Goal: Communication & Community: Share content

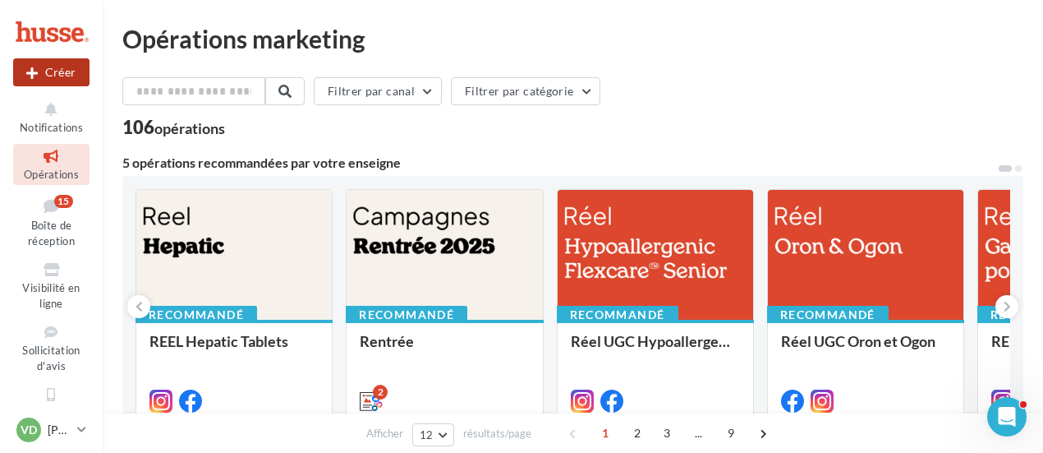
click at [53, 72] on button "Créer" at bounding box center [51, 72] width 76 height 28
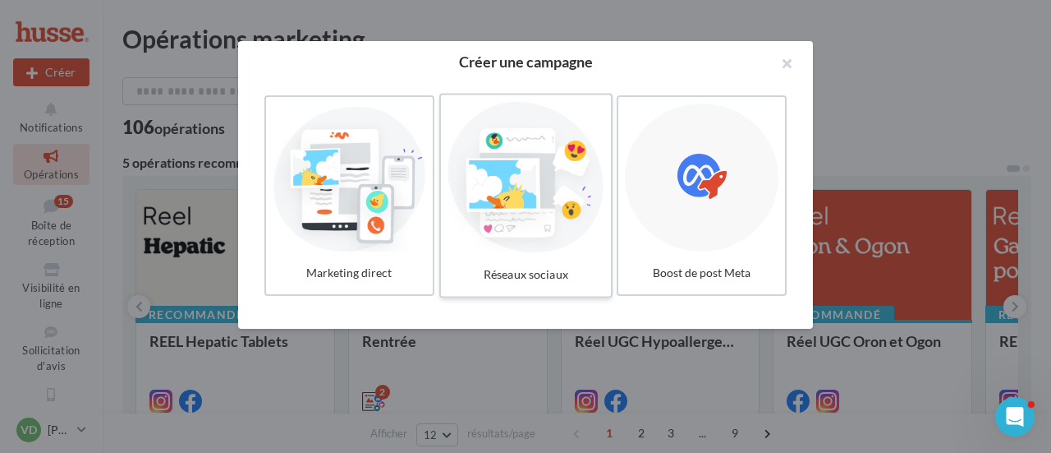
click at [534, 200] on div at bounding box center [526, 177] width 156 height 151
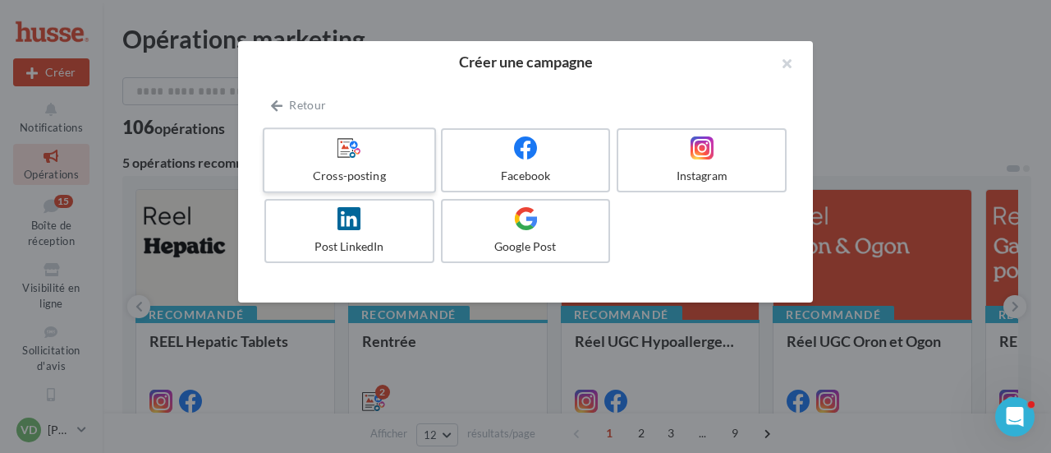
click at [379, 170] on div "Cross-posting" at bounding box center [349, 176] width 156 height 16
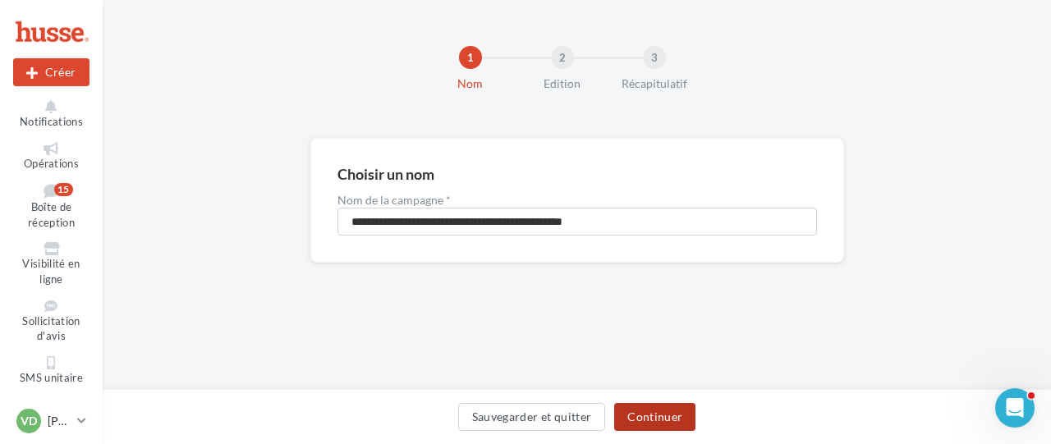
click at [655, 421] on button "Continuer" at bounding box center [654, 417] width 81 height 28
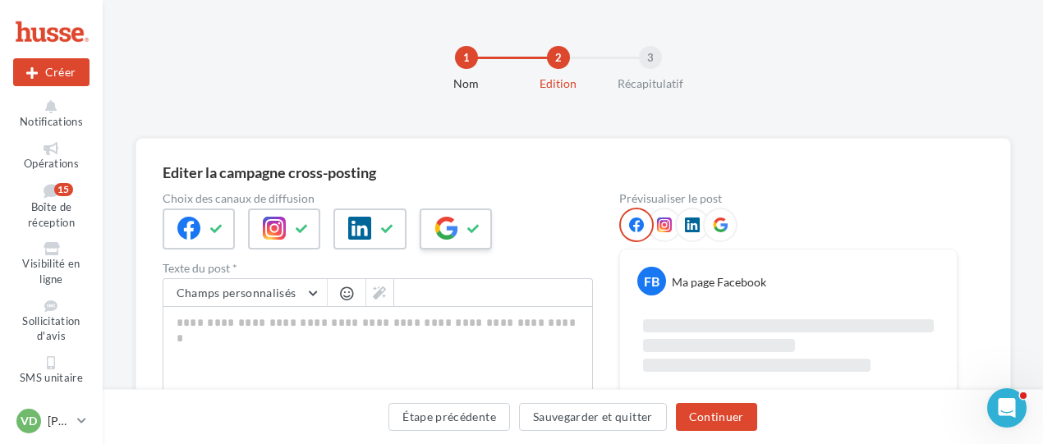
click at [443, 226] on icon at bounding box center [446, 228] width 23 height 23
click at [206, 324] on textarea "0/2200" at bounding box center [378, 348] width 430 height 85
paste textarea "**********"
type textarea "**********"
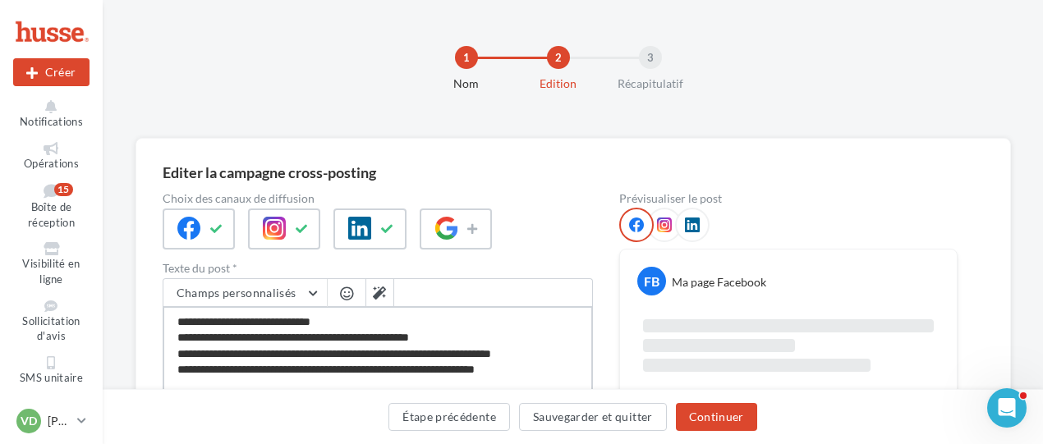
scroll to position [62, 0]
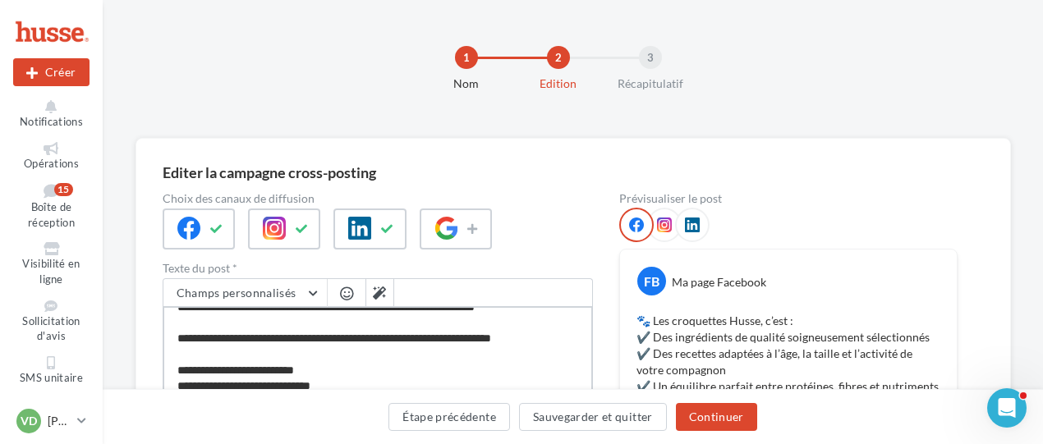
click at [347, 385] on textarea "**********" at bounding box center [378, 353] width 430 height 94
type textarea "**********"
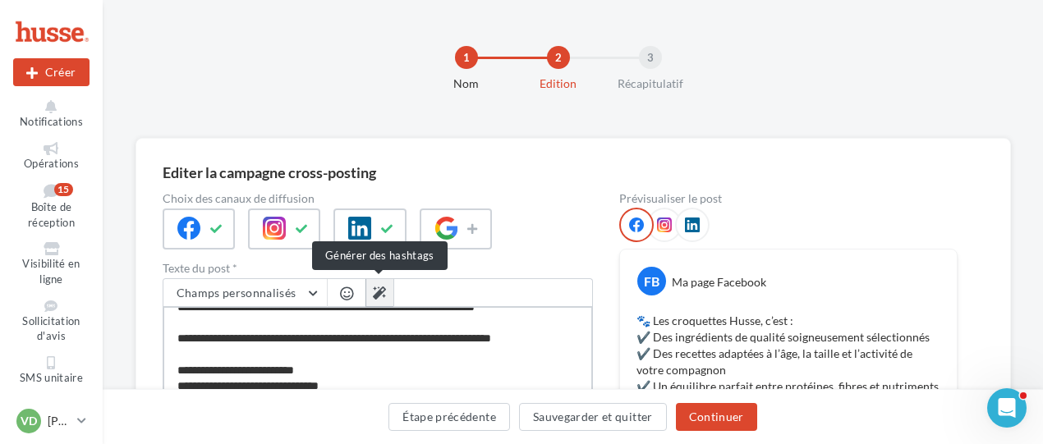
type textarea "**********"
click at [377, 297] on icon at bounding box center [379, 293] width 13 height 13
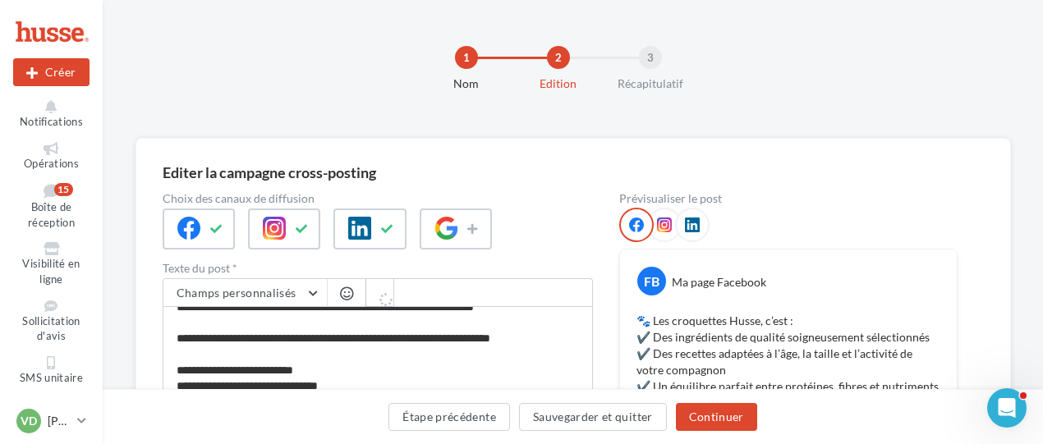
scroll to position [93, 0]
type textarea "**********"
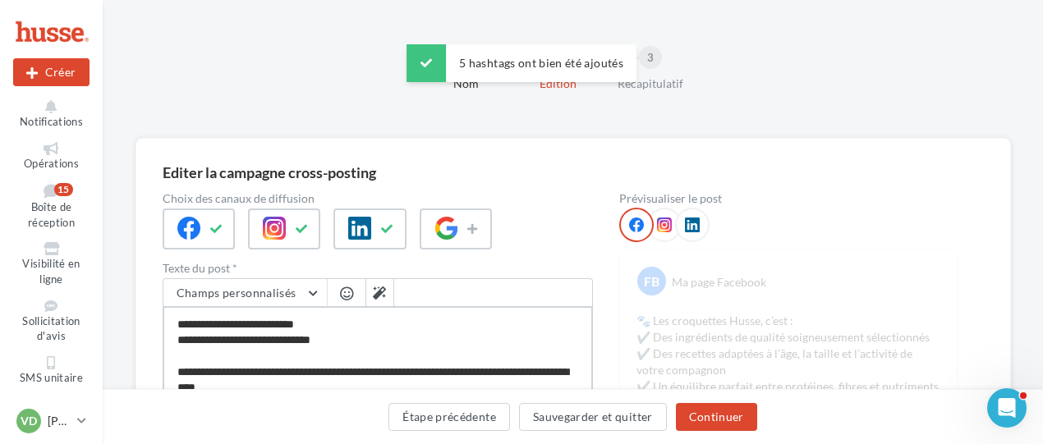
scroll to position [110, 0]
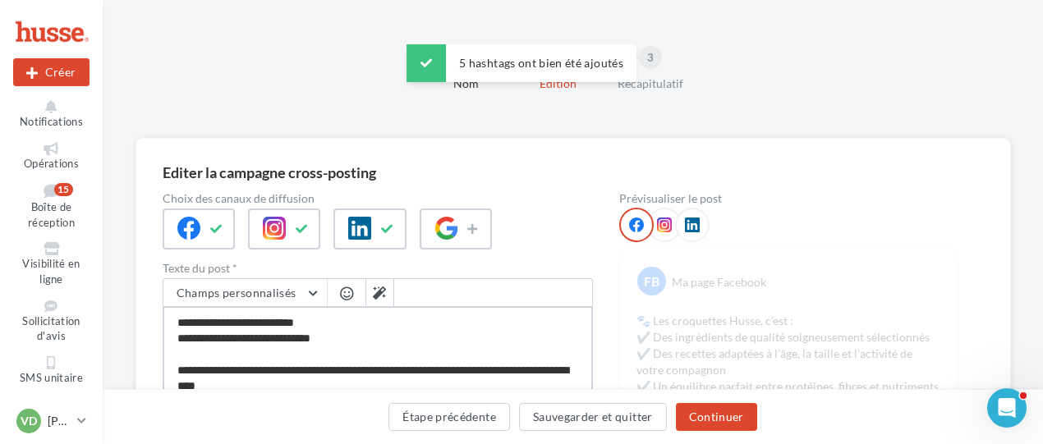
click at [177, 370] on textarea "**********" at bounding box center [378, 353] width 430 height 94
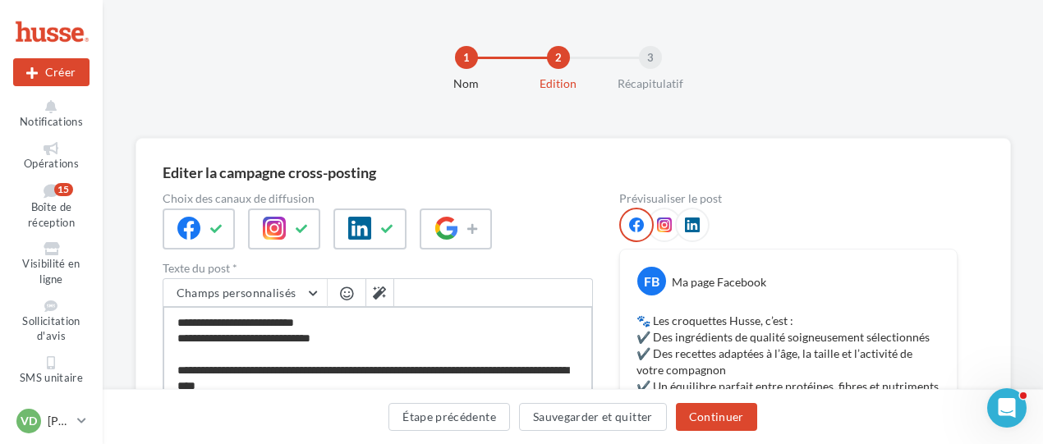
type textarea "**********"
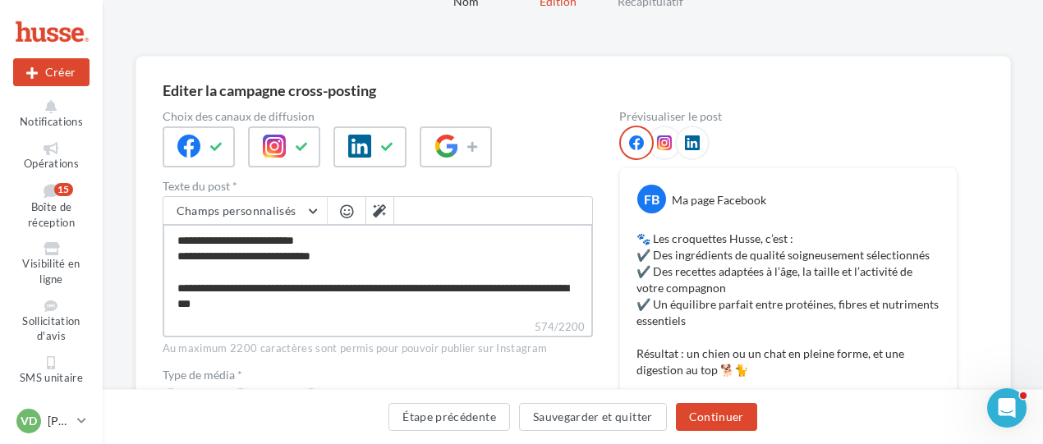
drag, startPoint x: 177, startPoint y: 321, endPoint x: 404, endPoint y: 315, distance: 227.6
click at [404, 315] on textarea "**********" at bounding box center [378, 271] width 430 height 94
type textarea "**********"
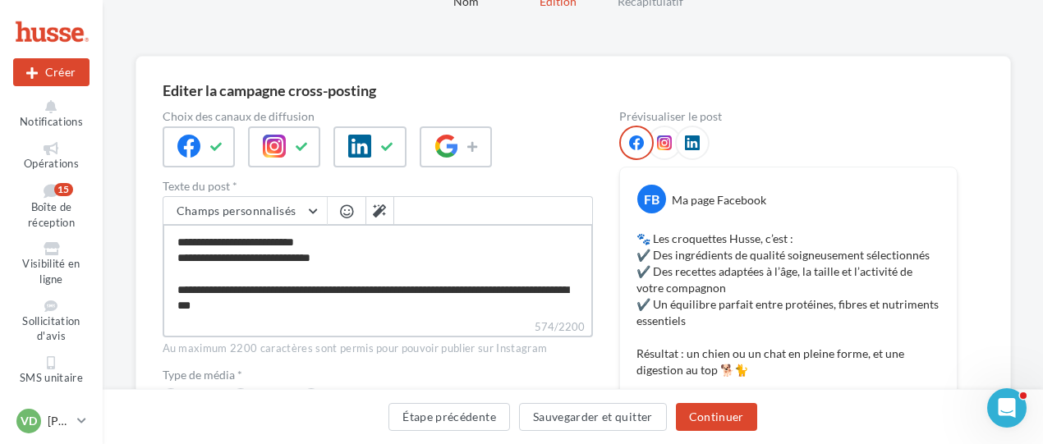
scroll to position [110, 0]
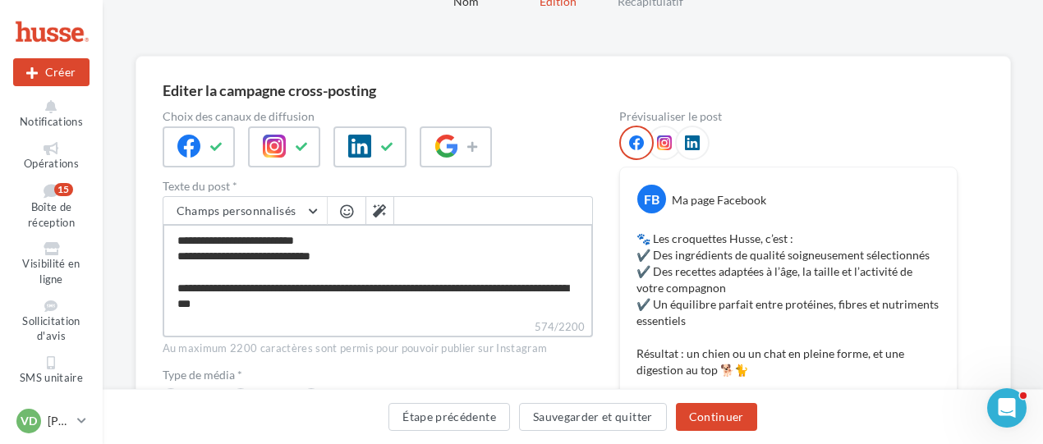
click at [425, 315] on textarea "**********" at bounding box center [378, 271] width 430 height 94
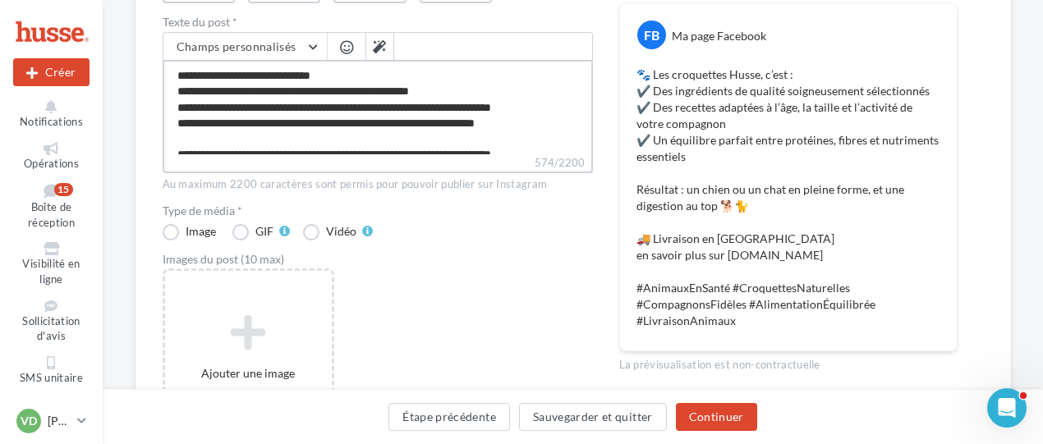
scroll to position [411, 0]
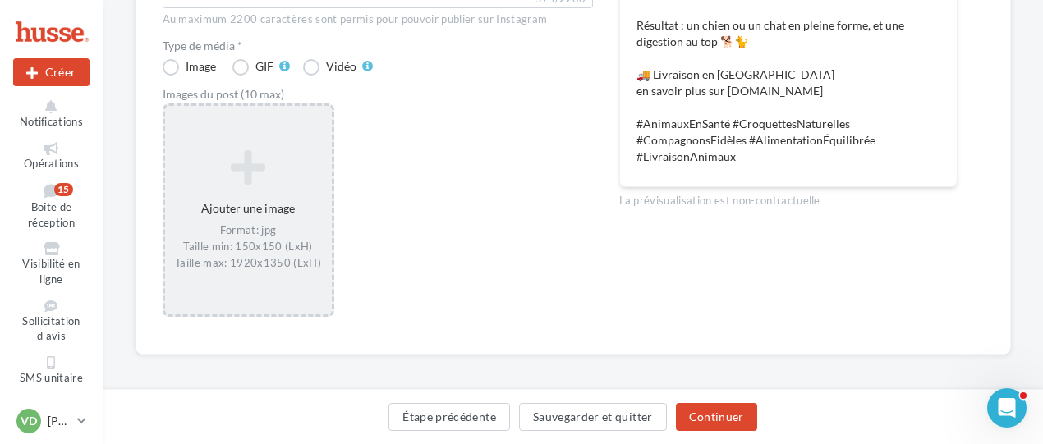
click at [260, 221] on div "Ajouter une image Format: jpg Taille min: 150x150 (LxH) Taille max: 1920x1350 (…" at bounding box center [248, 210] width 167 height 138
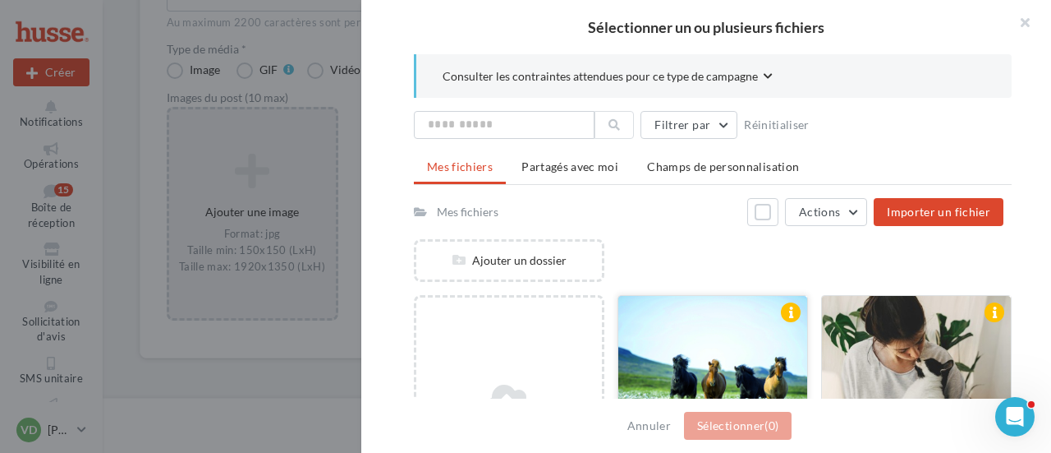
scroll to position [149, 0]
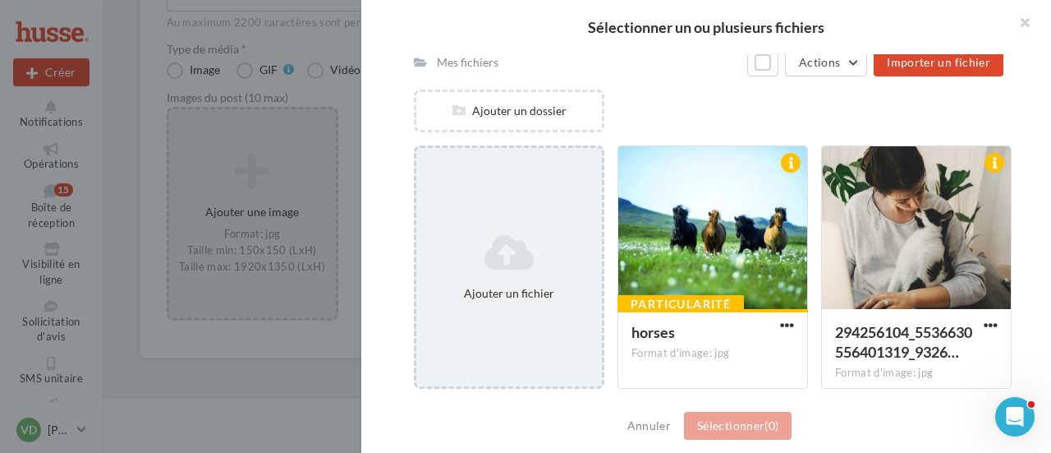
click at [511, 269] on icon at bounding box center [509, 251] width 172 height 39
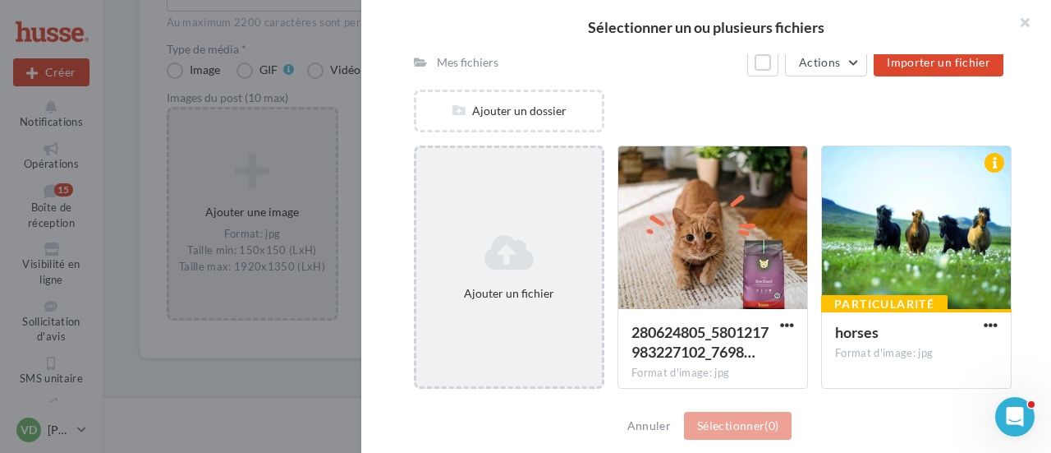
click at [521, 281] on div "Ajouter un fichier" at bounding box center [509, 267] width 186 height 82
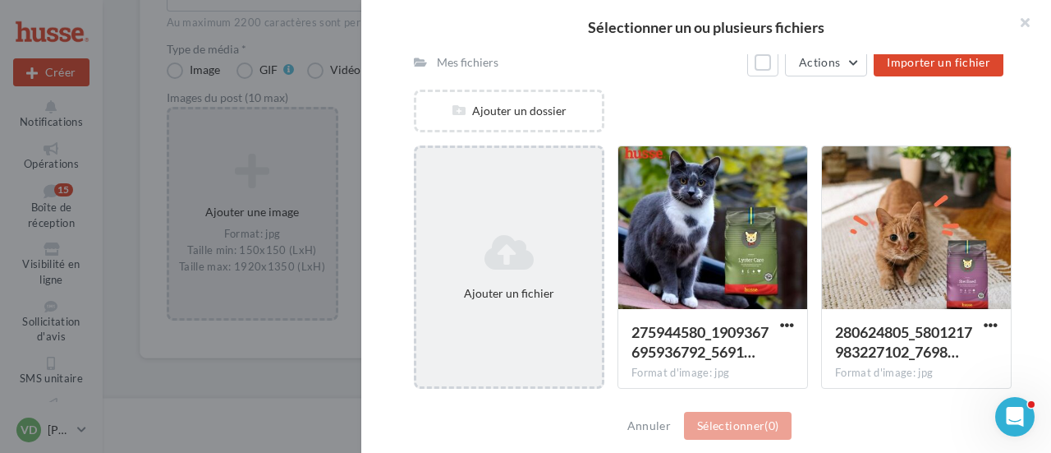
click at [540, 294] on div "Ajouter un fichier" at bounding box center [509, 293] width 172 height 16
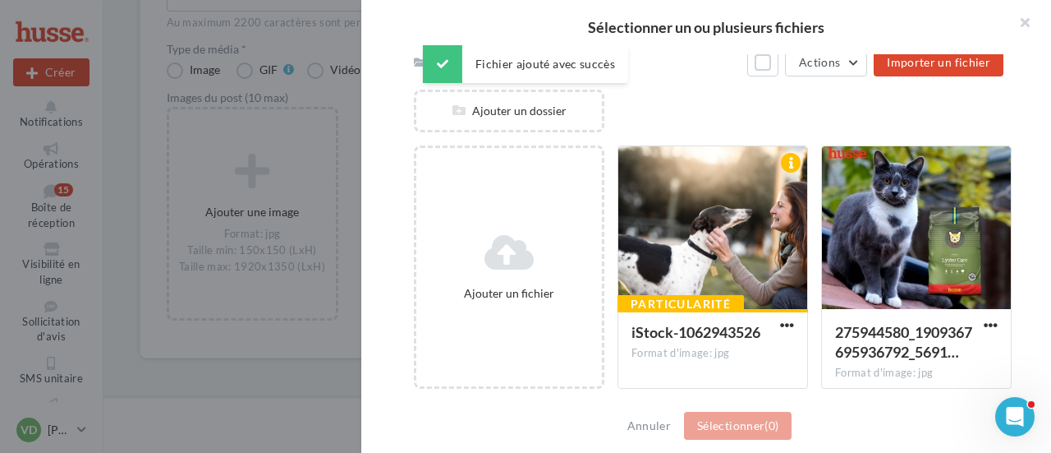
click at [510, 287] on div "Ajouter un fichier" at bounding box center [509, 293] width 172 height 16
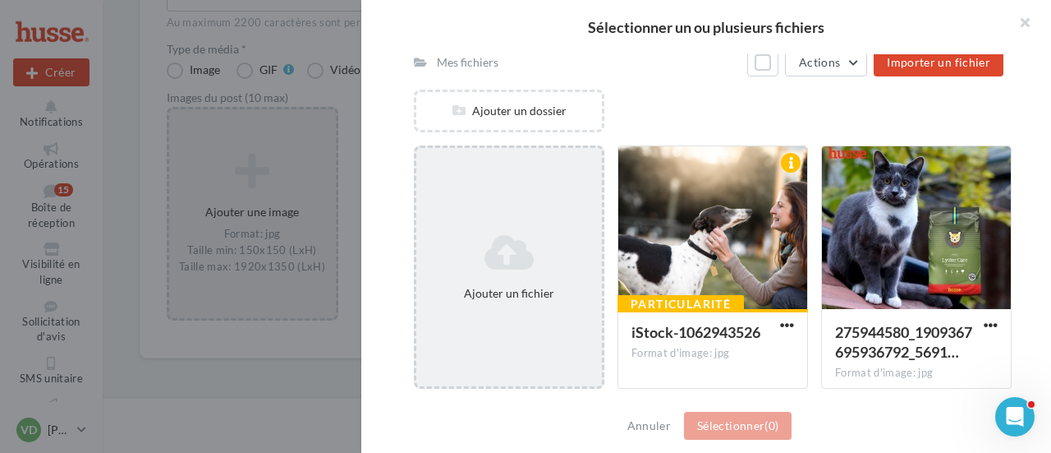
click at [524, 280] on div "Ajouter un fichier" at bounding box center [509, 267] width 186 height 82
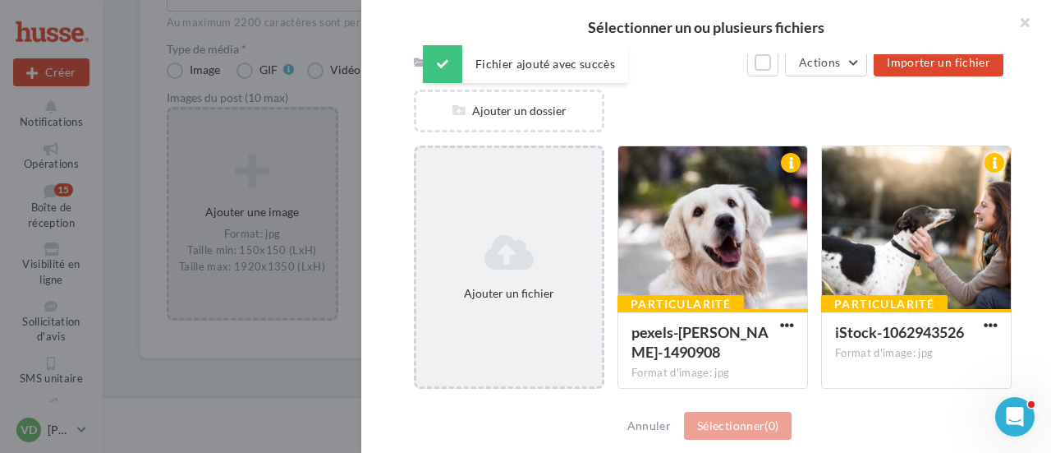
click at [501, 287] on div "Ajouter un fichier" at bounding box center [509, 293] width 172 height 16
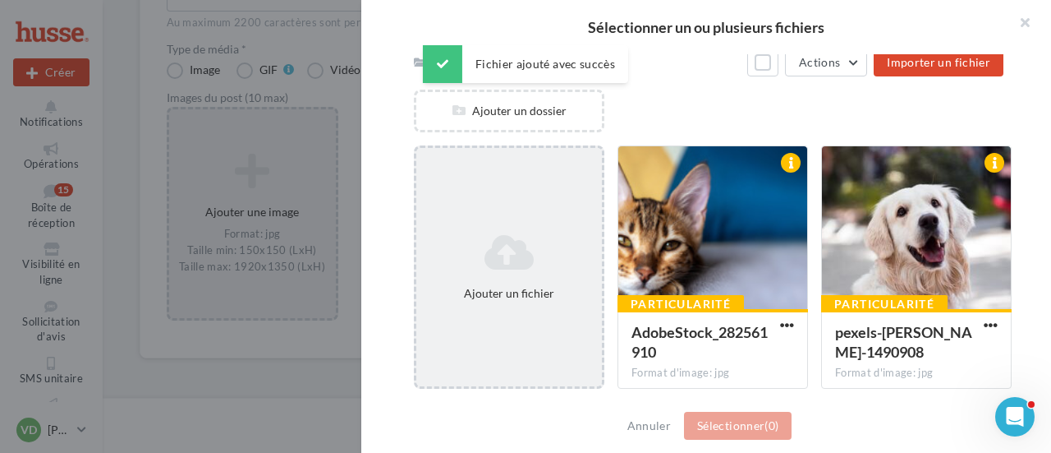
click at [512, 293] on div "Ajouter un fichier" at bounding box center [509, 293] width 172 height 16
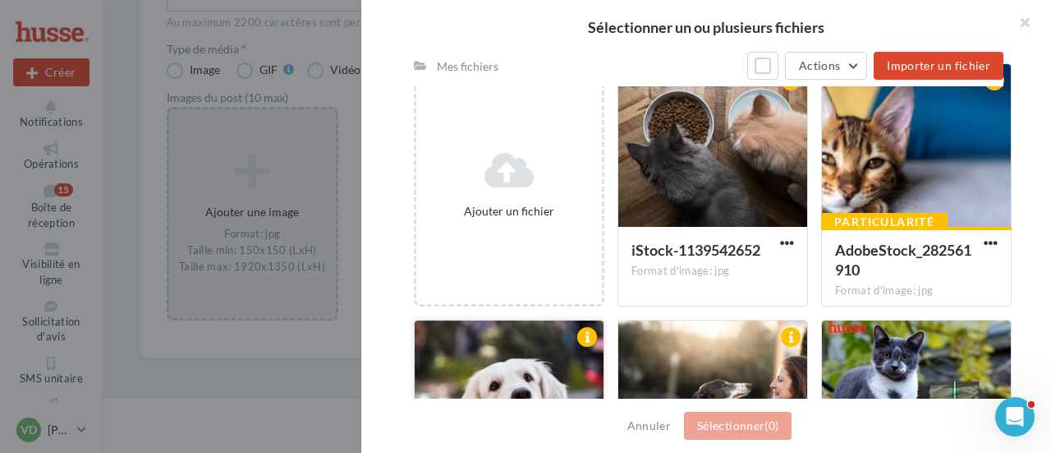
scroll to position [396, 0]
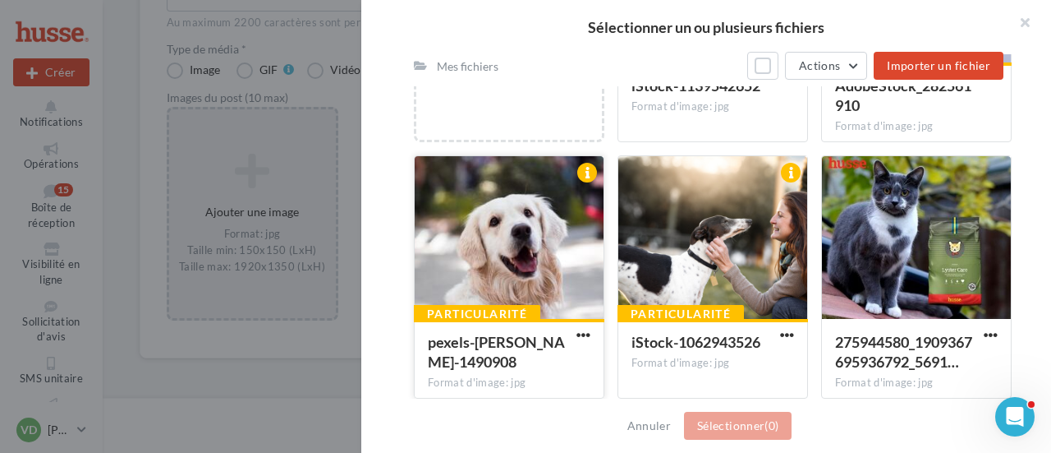
click at [501, 262] on div at bounding box center [509, 238] width 189 height 164
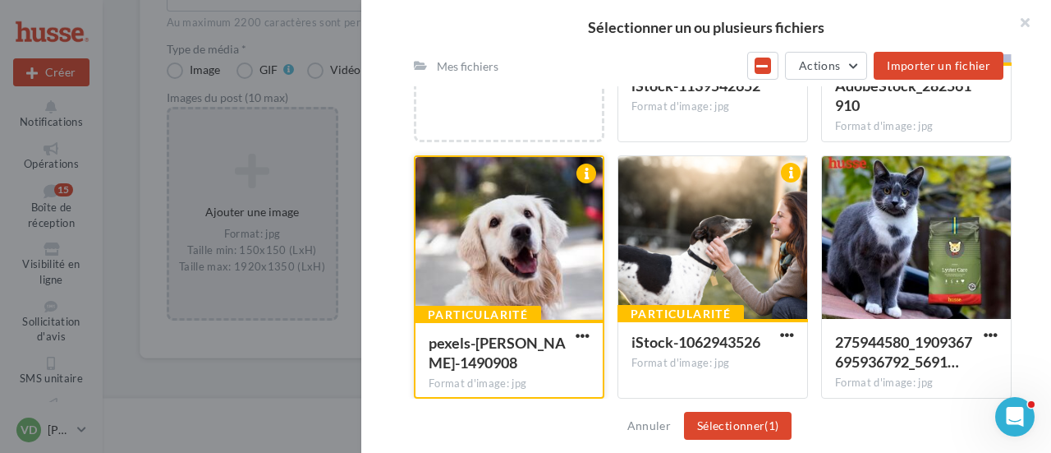
scroll to position [232, 0]
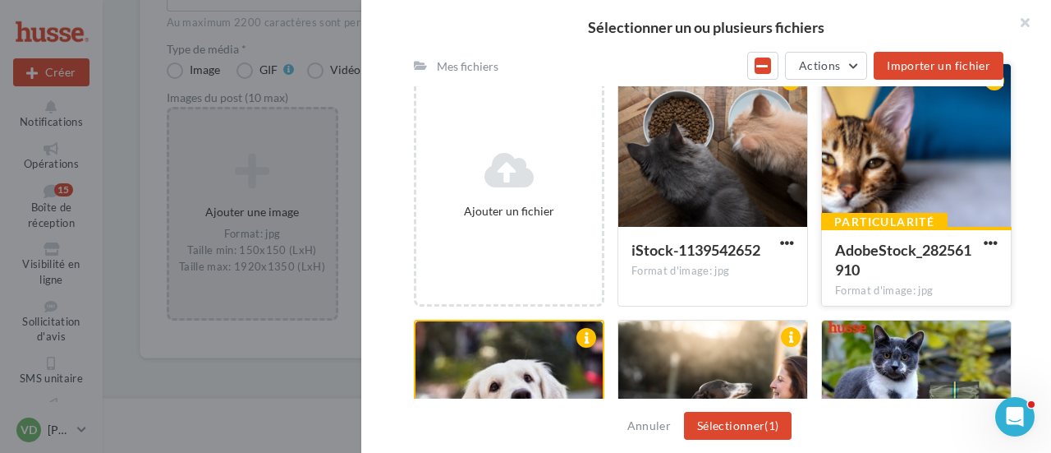
click at [902, 172] on div at bounding box center [916, 146] width 189 height 164
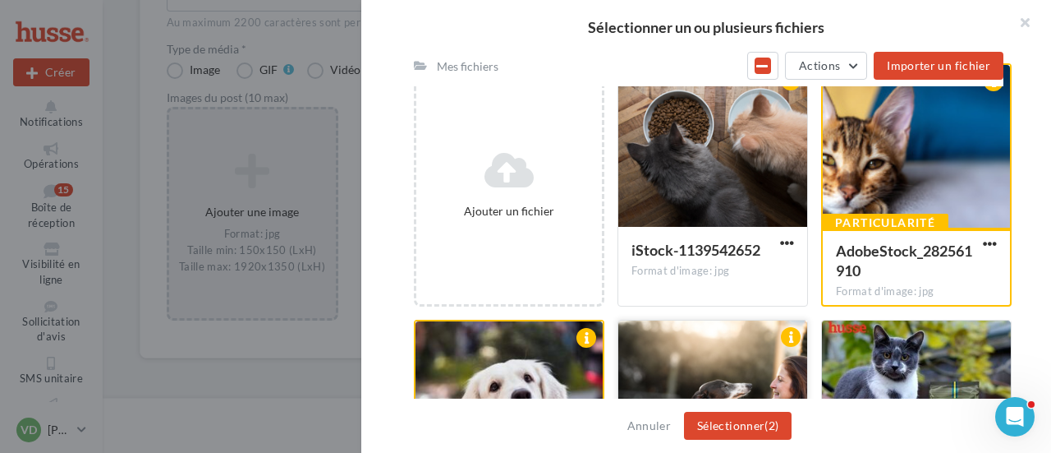
scroll to position [314, 0]
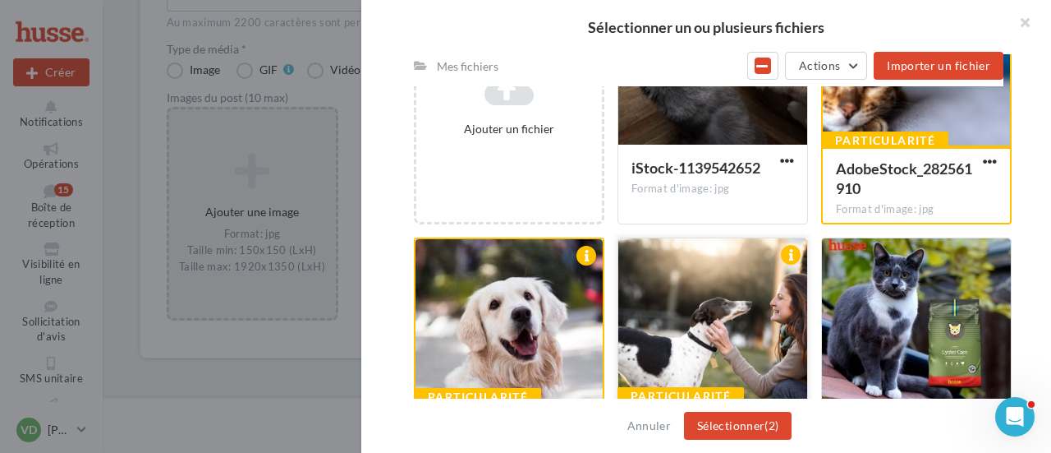
click at [740, 306] on div at bounding box center [713, 320] width 189 height 164
click at [704, 113] on div at bounding box center [713, 64] width 189 height 164
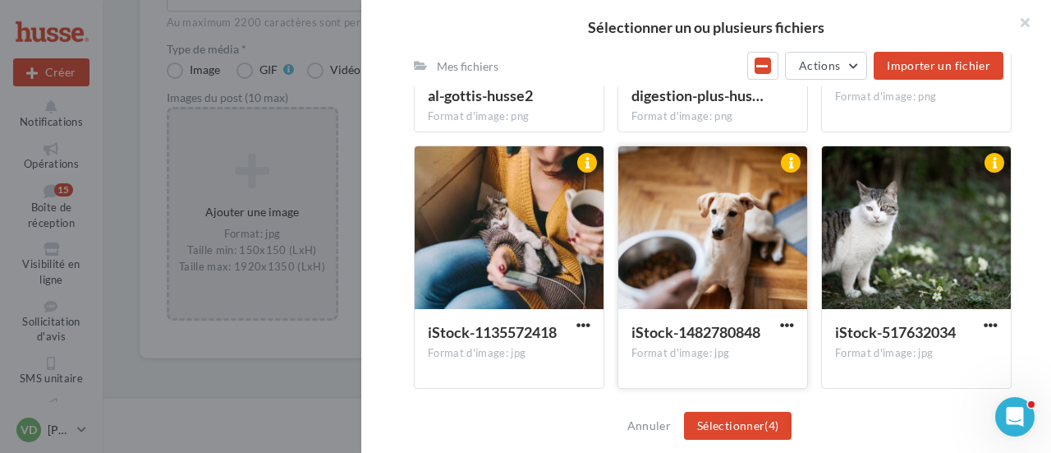
scroll to position [2200, 0]
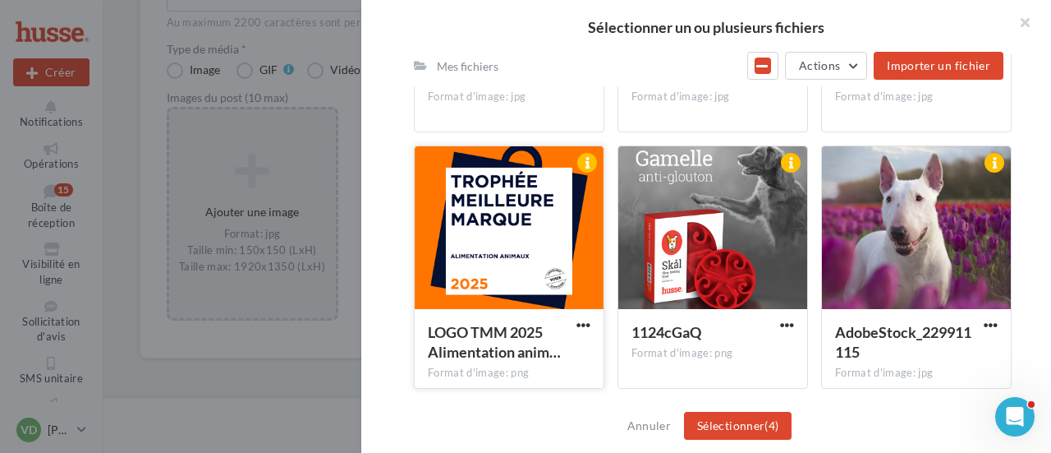
click at [532, 226] on div at bounding box center [509, 228] width 189 height 164
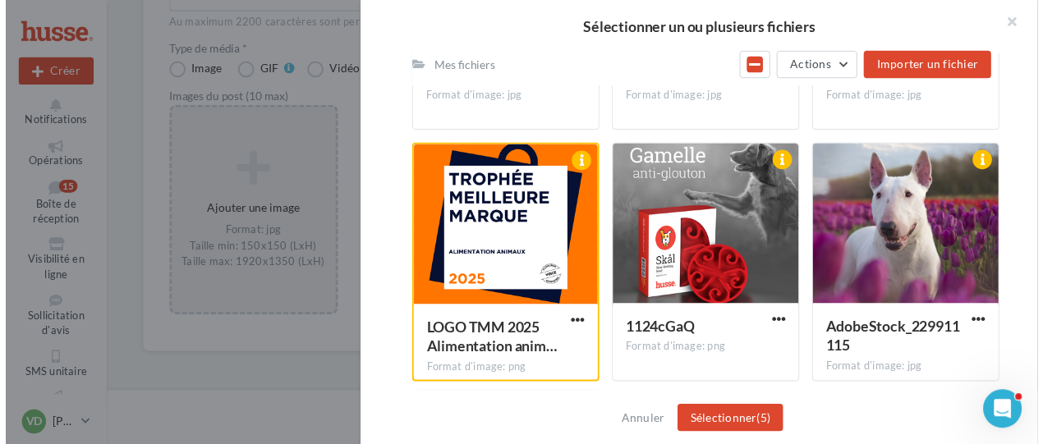
scroll to position [2446, 0]
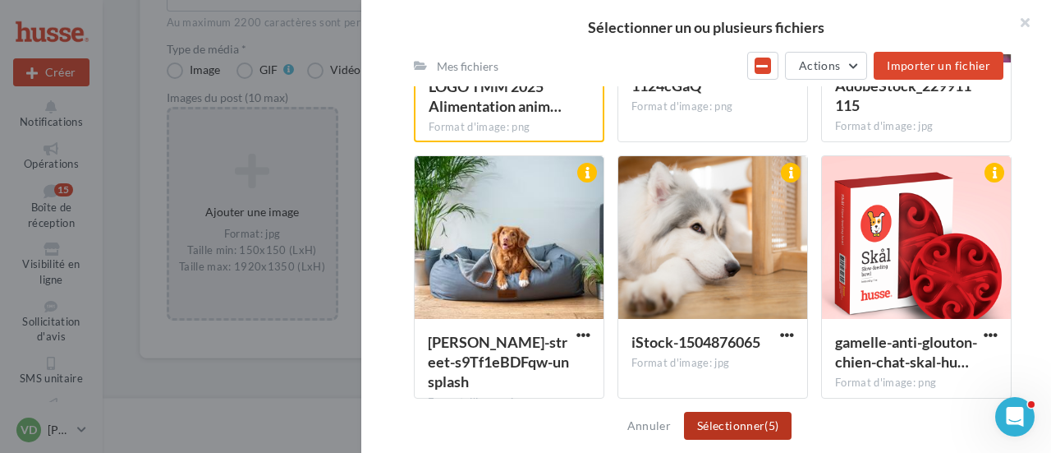
click at [718, 430] on button "Sélectionner (5)" at bounding box center [738, 426] width 108 height 28
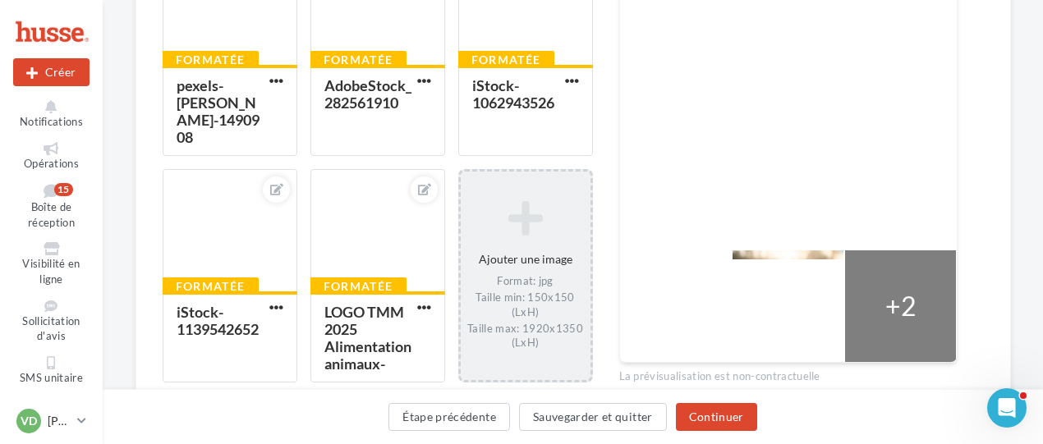
scroll to position [654, 0]
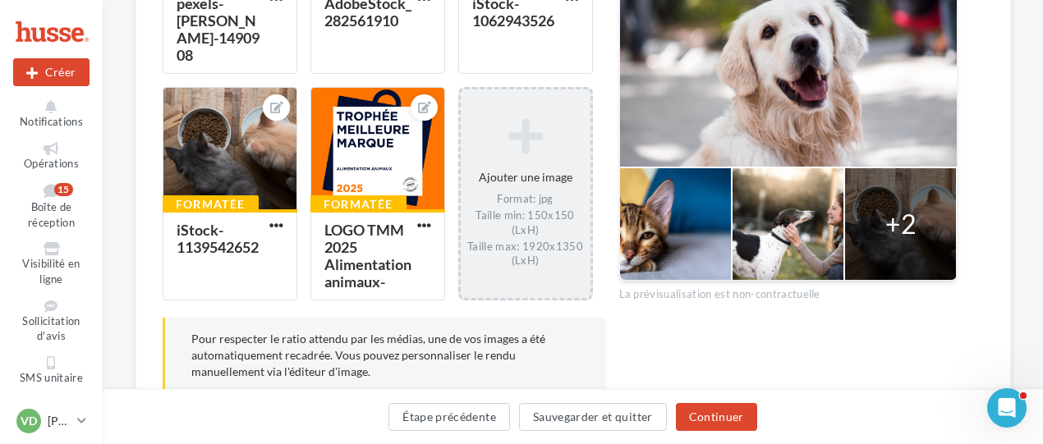
click at [644, 243] on div at bounding box center [675, 224] width 111 height 112
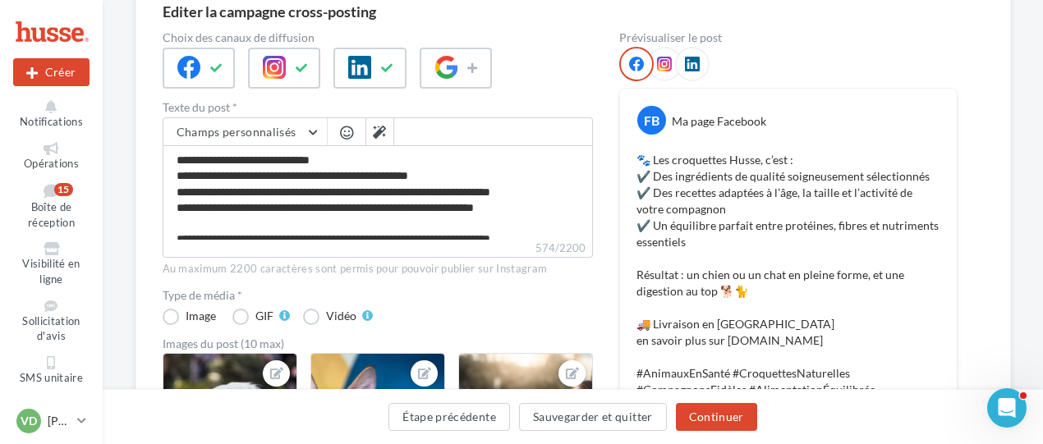
scroll to position [79, 0]
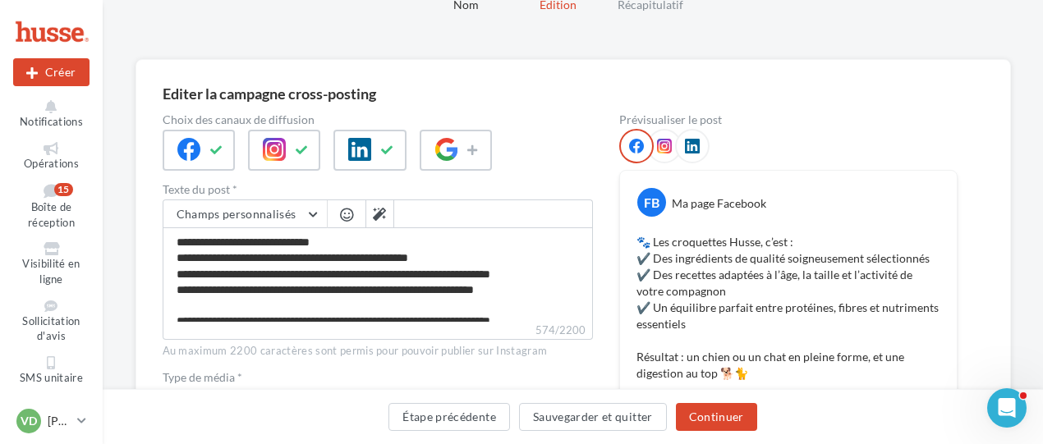
click at [667, 145] on icon at bounding box center [664, 146] width 15 height 15
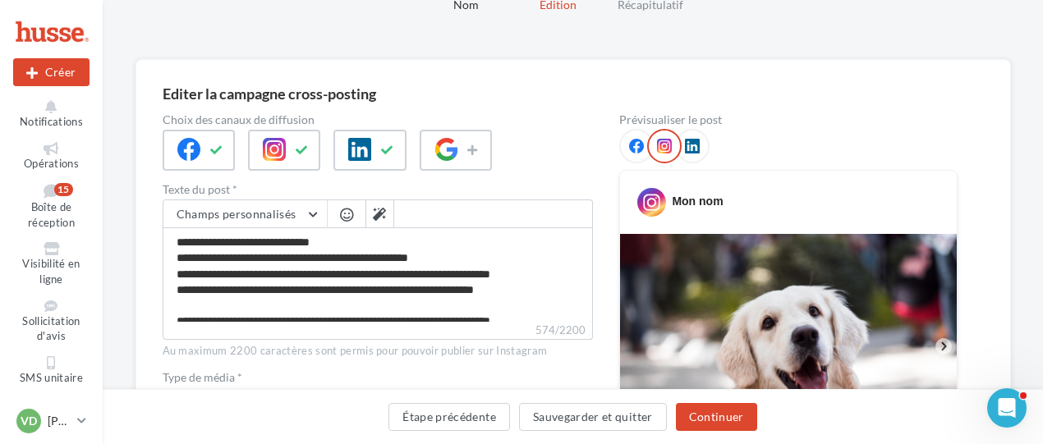
scroll to position [325, 0]
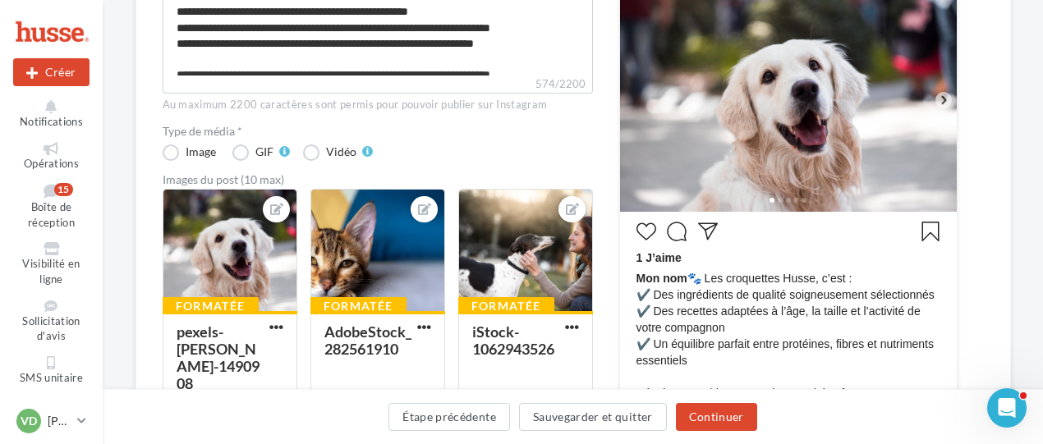
click at [944, 101] on icon at bounding box center [943, 99] width 5 height 8
click at [941, 93] on icon at bounding box center [943, 100] width 15 height 15
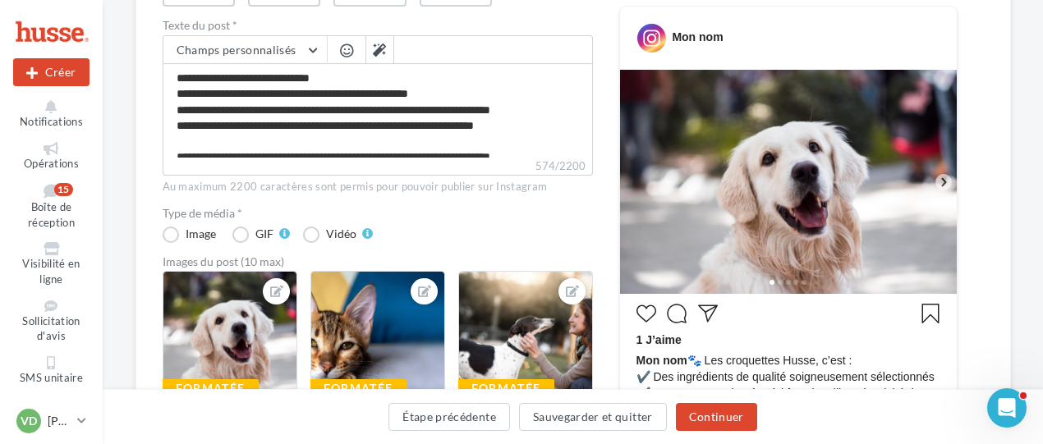
scroll to position [79, 0]
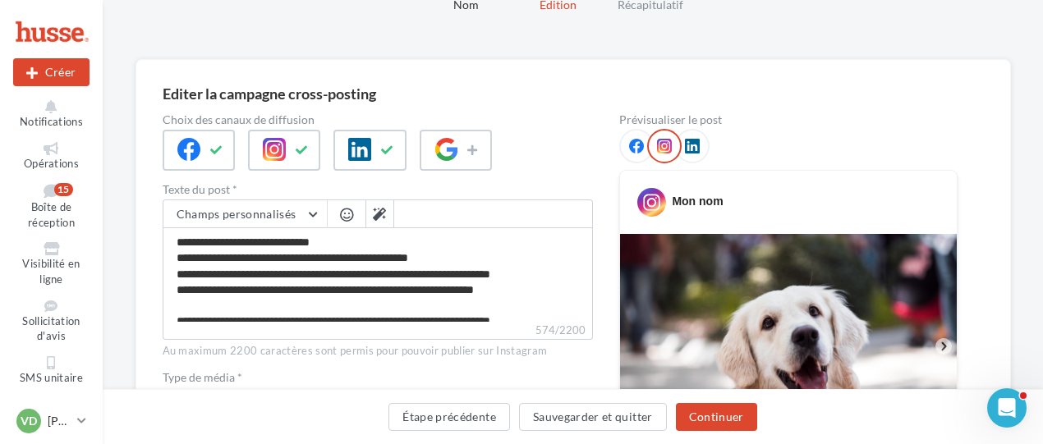
click at [688, 146] on icon at bounding box center [692, 146] width 15 height 15
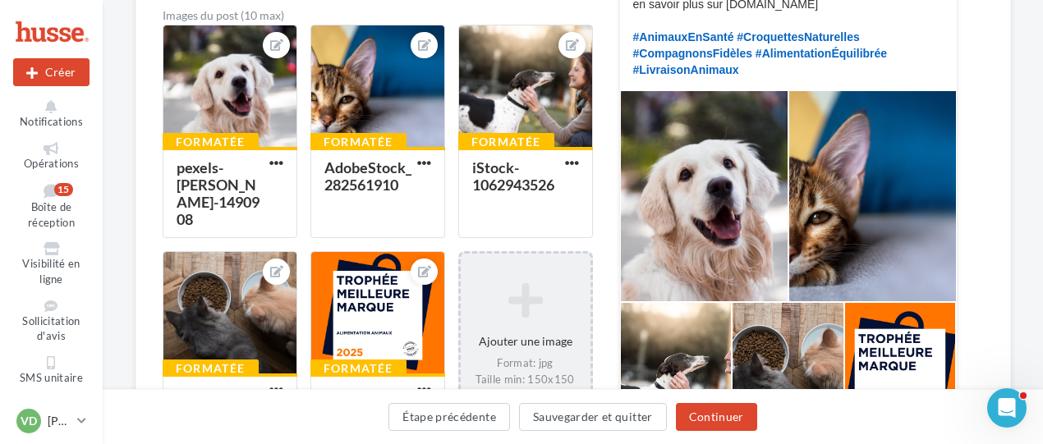
scroll to position [654, 0]
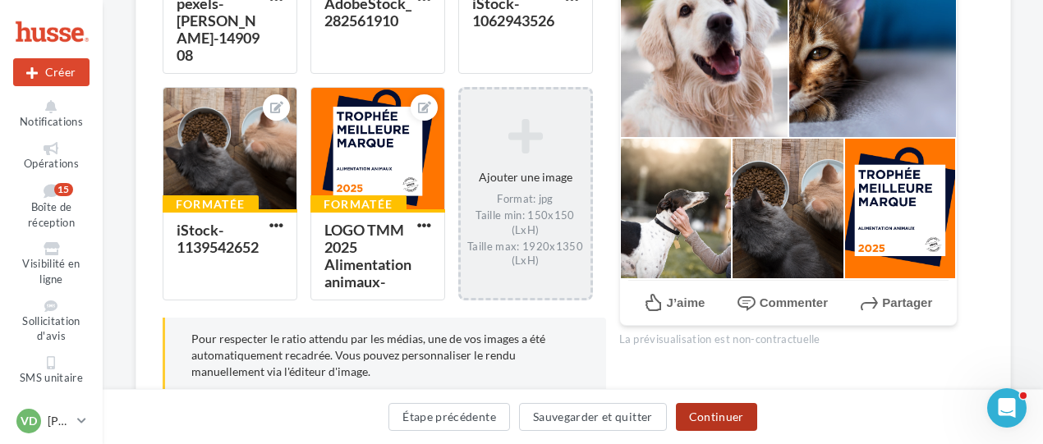
click at [711, 421] on button "Continuer" at bounding box center [716, 417] width 81 height 28
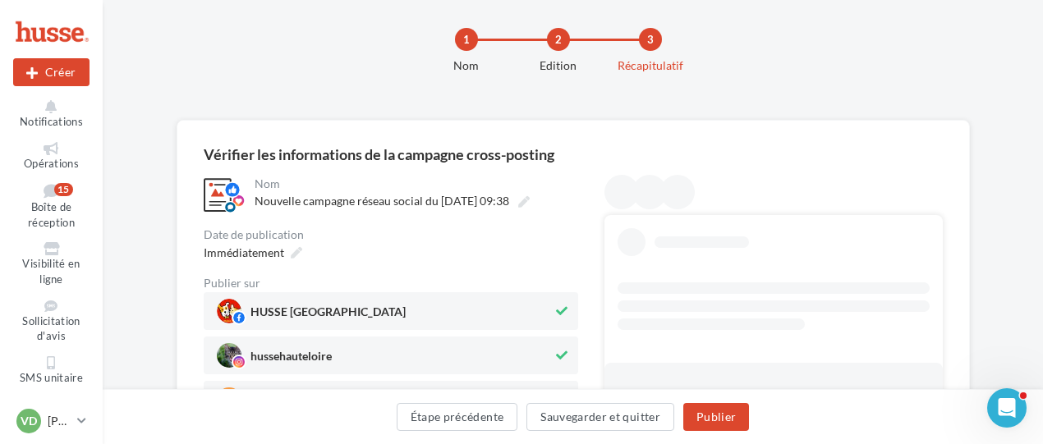
scroll to position [100, 0]
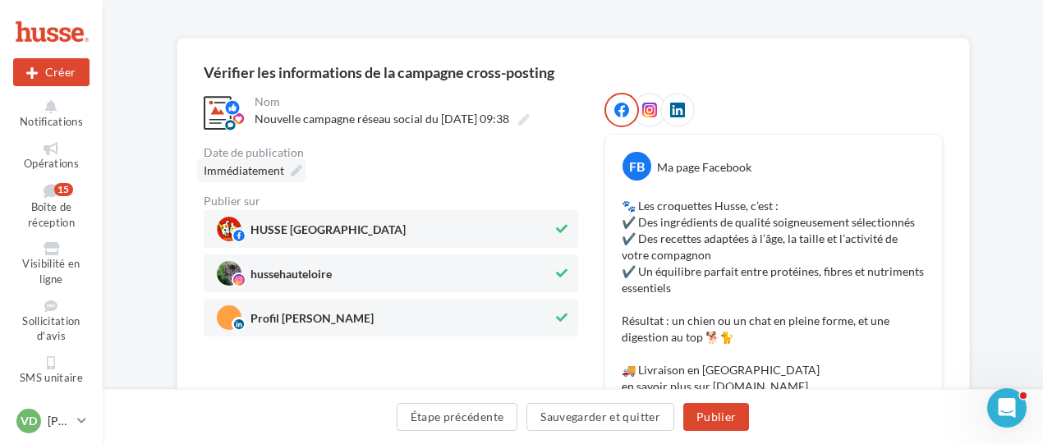
click at [294, 172] on icon at bounding box center [296, 170] width 11 height 11
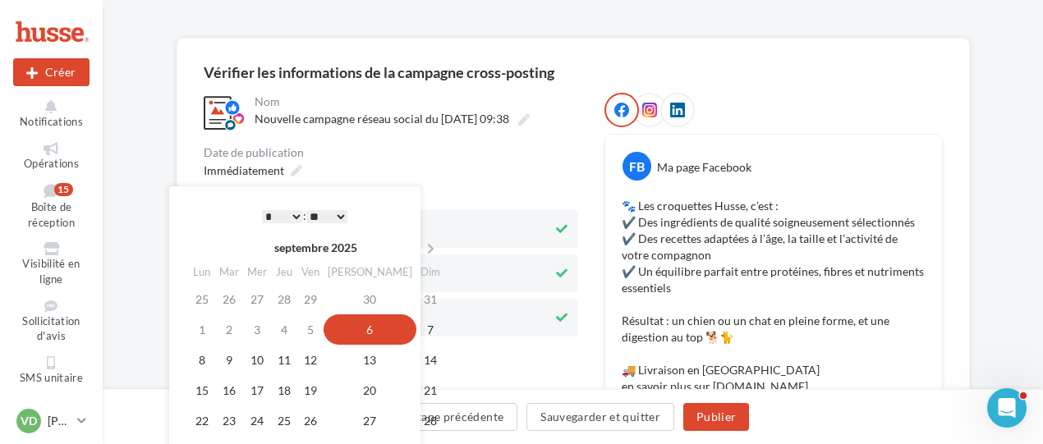
click at [294, 219] on select "* * * * * * * * * * ** ** ** ** ** ** ** ** ** ** ** ** ** **" at bounding box center [282, 216] width 41 height 13
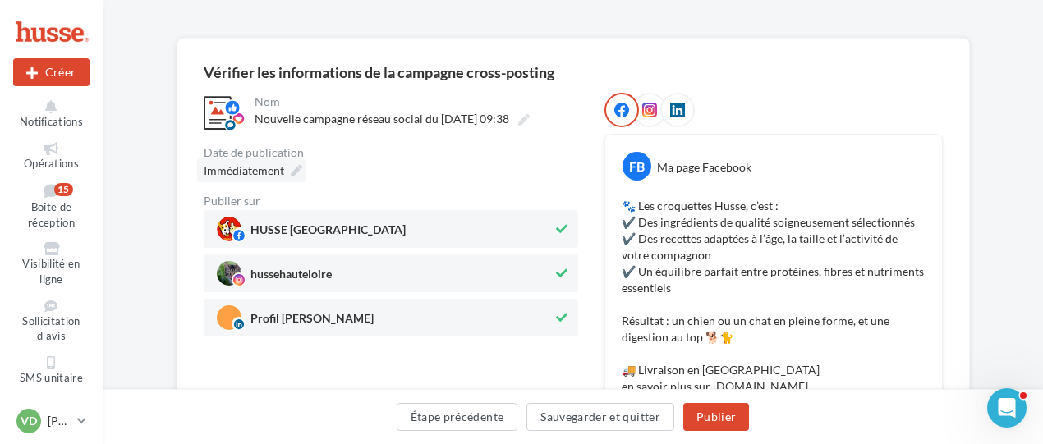
click at [294, 171] on icon at bounding box center [296, 170] width 11 height 11
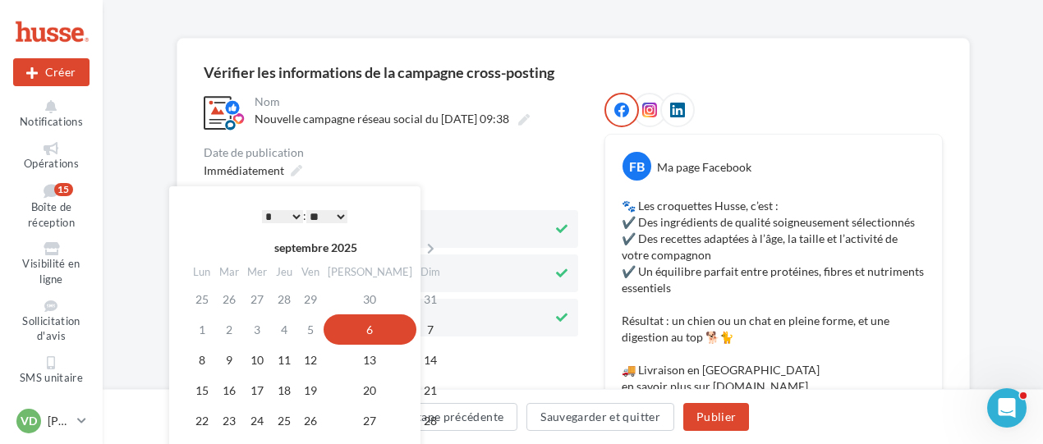
click at [352, 331] on td "6" at bounding box center [370, 330] width 93 height 30
click at [350, 149] on div "Date de publication" at bounding box center [391, 152] width 375 height 11
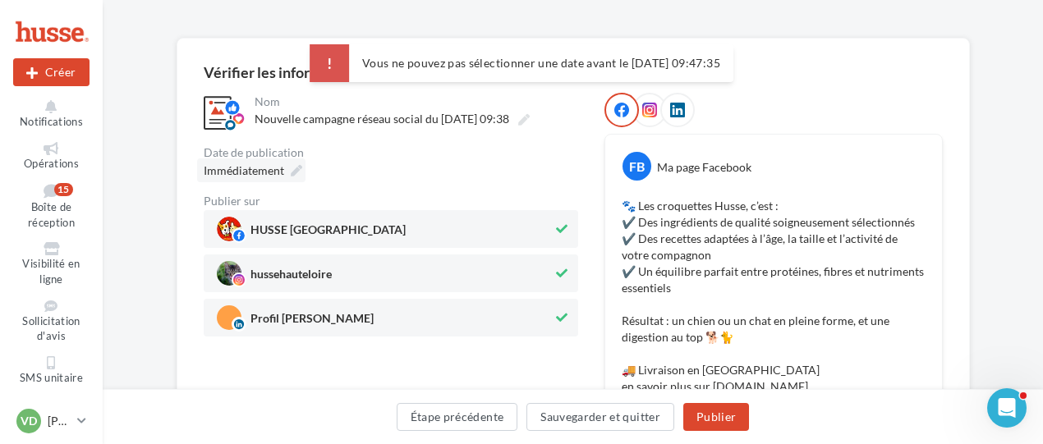
click at [296, 168] on icon at bounding box center [296, 170] width 11 height 11
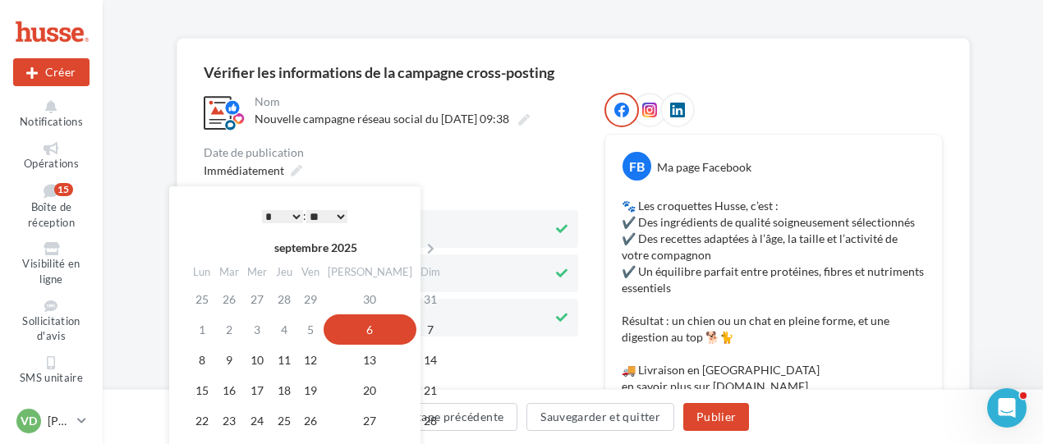
click at [294, 214] on select "* * * * * * * * * * ** ** ** ** ** ** ** ** ** ** ** ** ** **" at bounding box center [282, 216] width 41 height 13
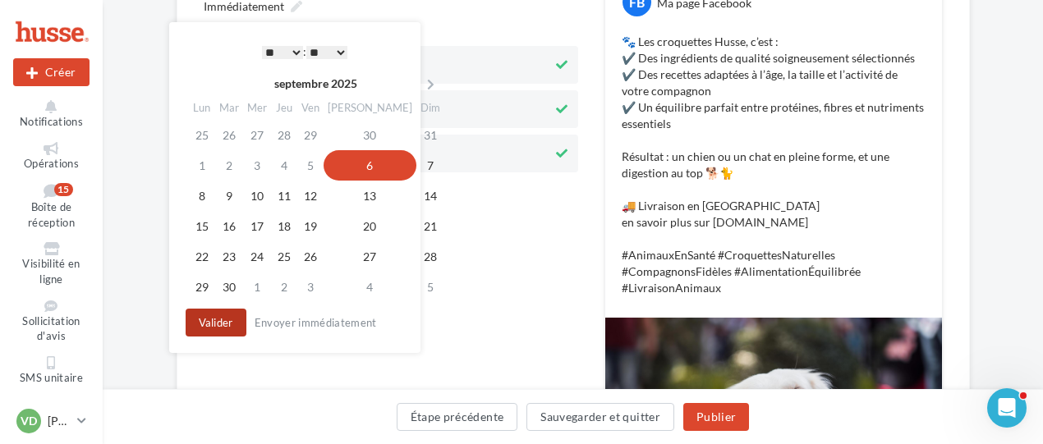
click at [233, 321] on button "Valider" at bounding box center [216, 323] width 61 height 28
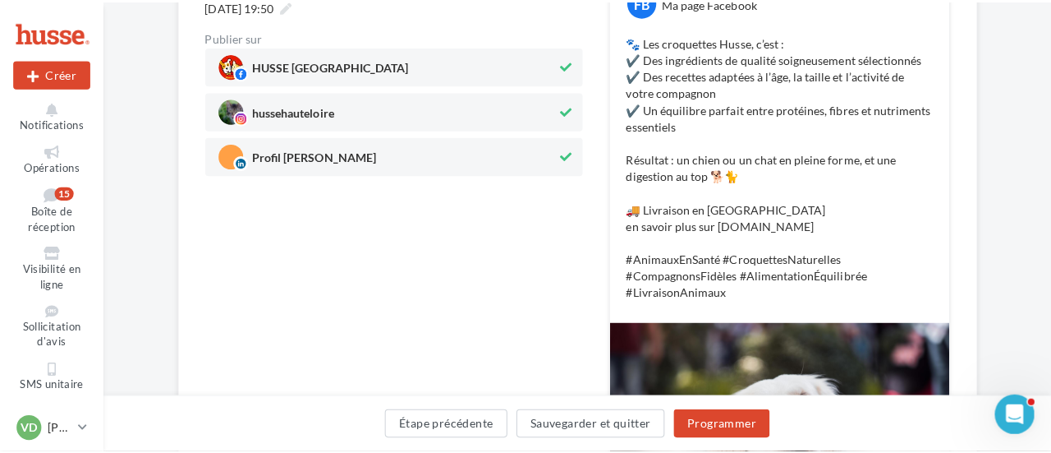
scroll to position [182, 0]
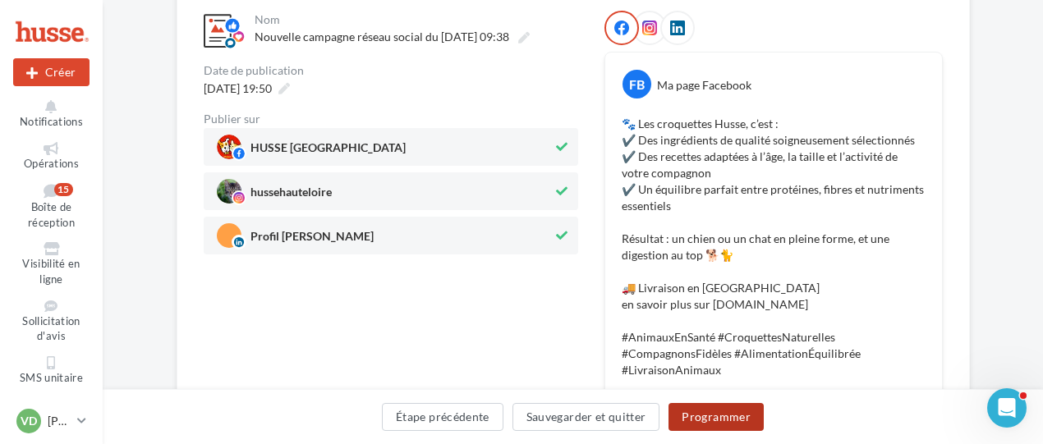
click at [715, 417] on button "Programmer" at bounding box center [716, 417] width 95 height 28
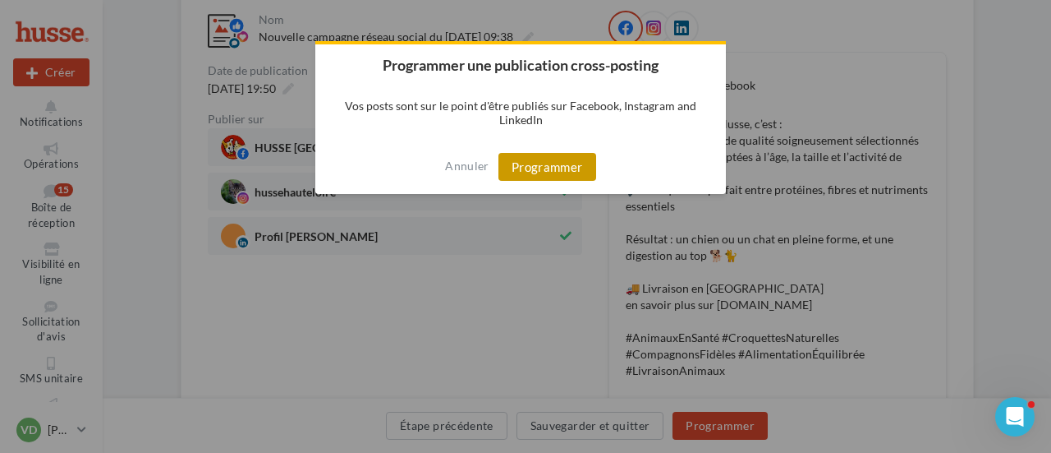
click at [527, 160] on button "Programmer" at bounding box center [548, 167] width 98 height 28
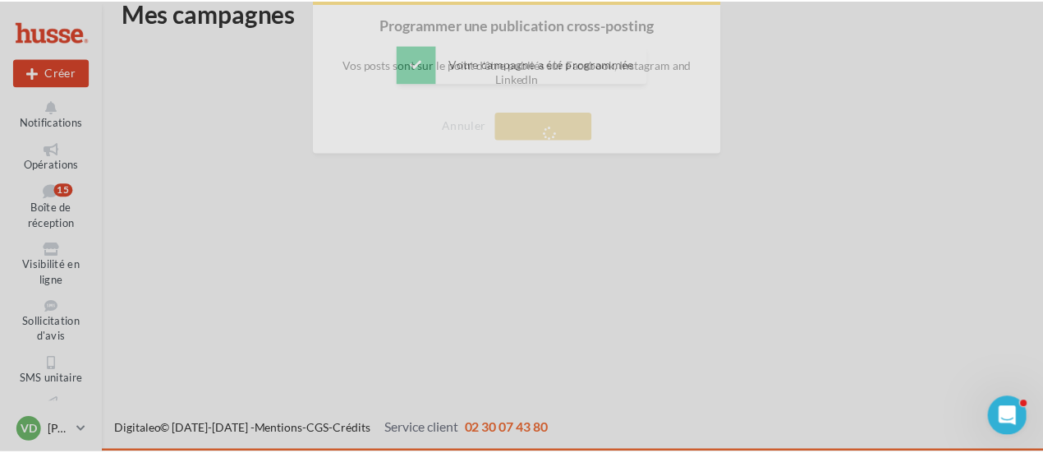
scroll to position [26, 0]
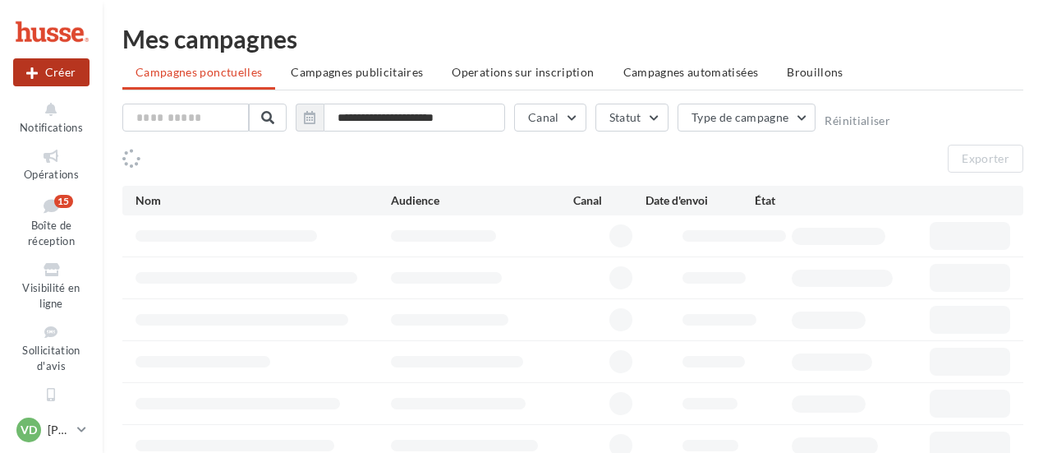
click at [56, 68] on button "Créer" at bounding box center [51, 72] width 76 height 28
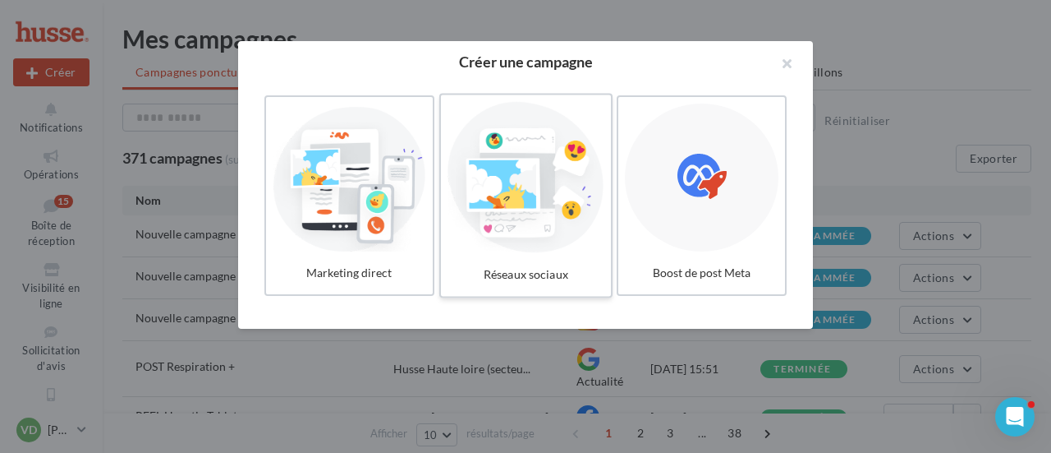
click at [524, 186] on div at bounding box center [526, 177] width 156 height 151
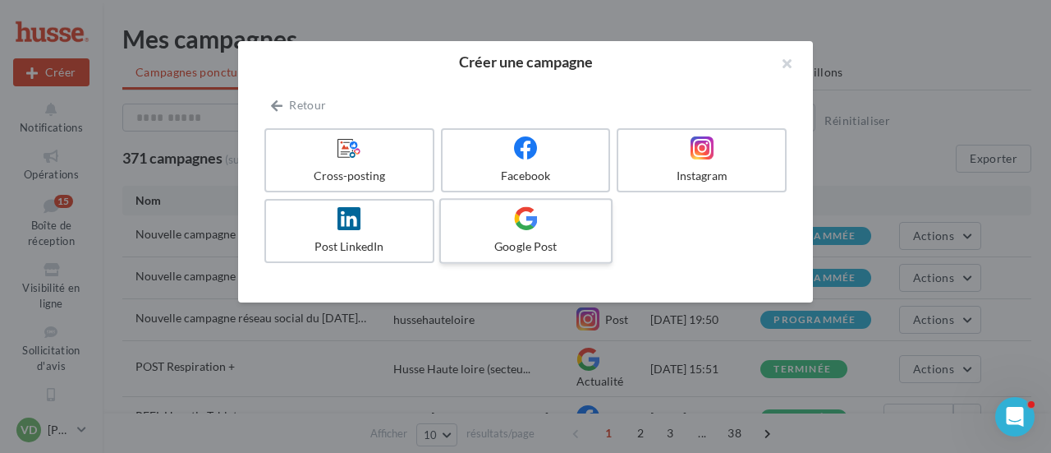
click at [527, 231] on label "Google Post" at bounding box center [525, 231] width 173 height 66
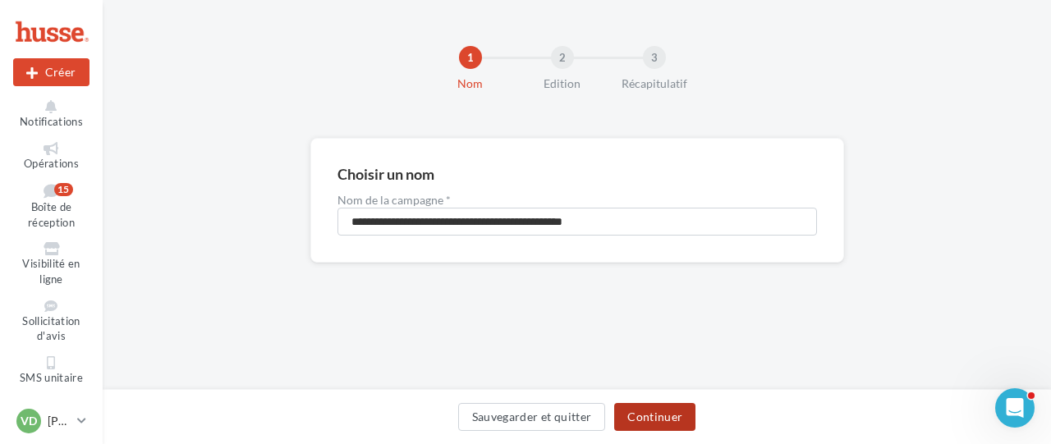
click at [639, 425] on button "Continuer" at bounding box center [654, 417] width 81 height 28
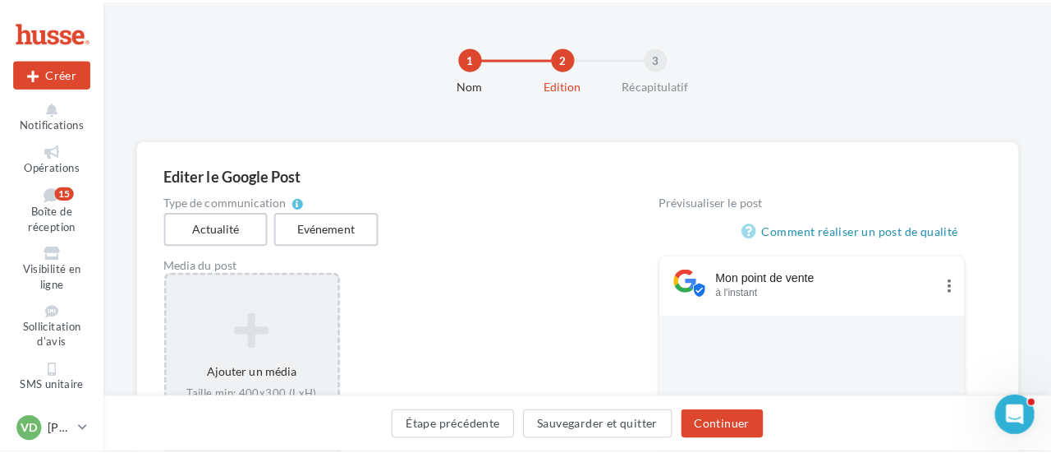
scroll to position [164, 0]
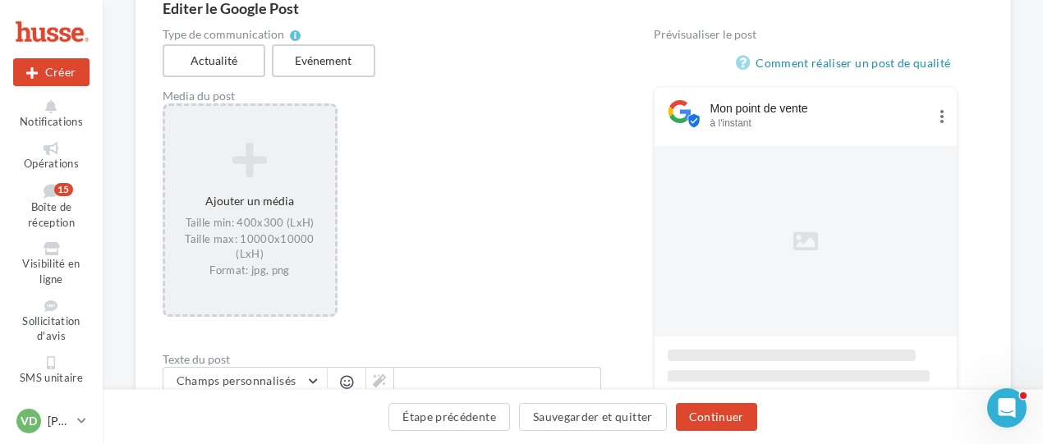
click at [258, 248] on div "Taille min: 400x300 (LxH) Taille max: 10000x10000 (LxH) Format: jpg, png" at bounding box center [250, 247] width 157 height 62
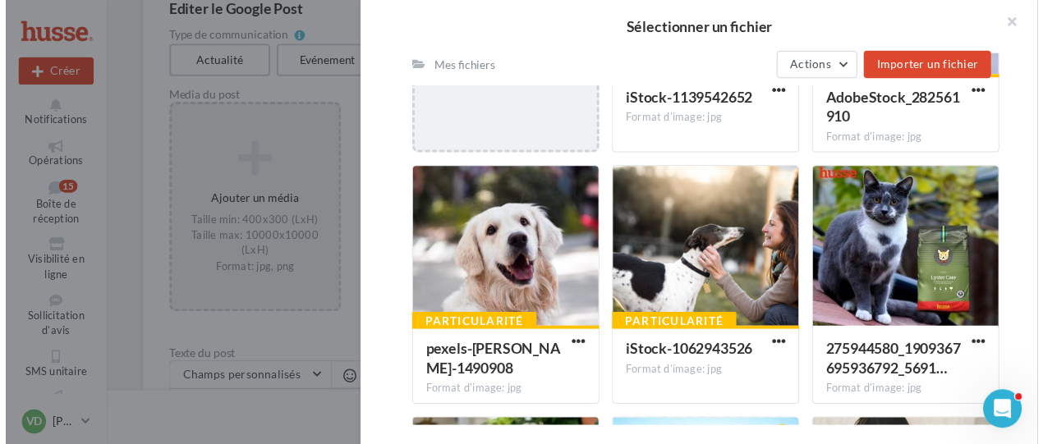
scroll to position [136, 0]
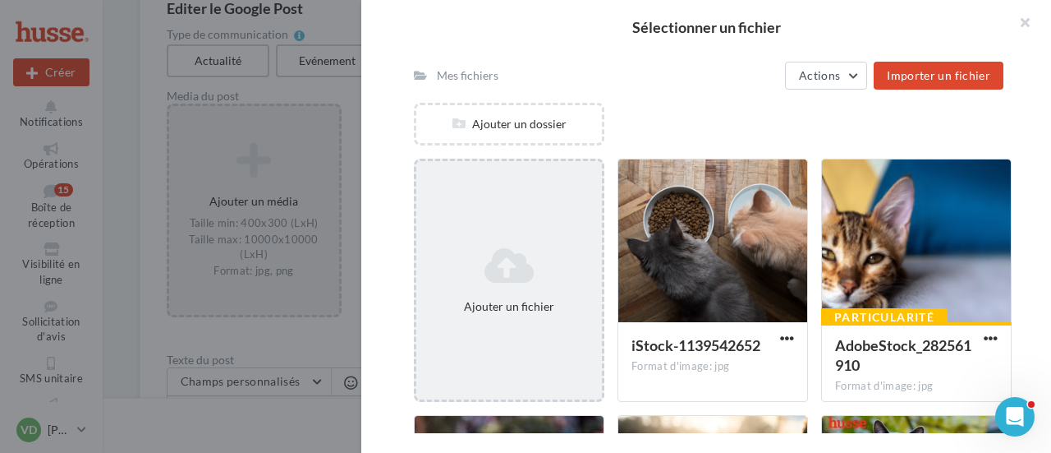
click at [526, 303] on div "Ajouter un fichier" at bounding box center [509, 306] width 172 height 16
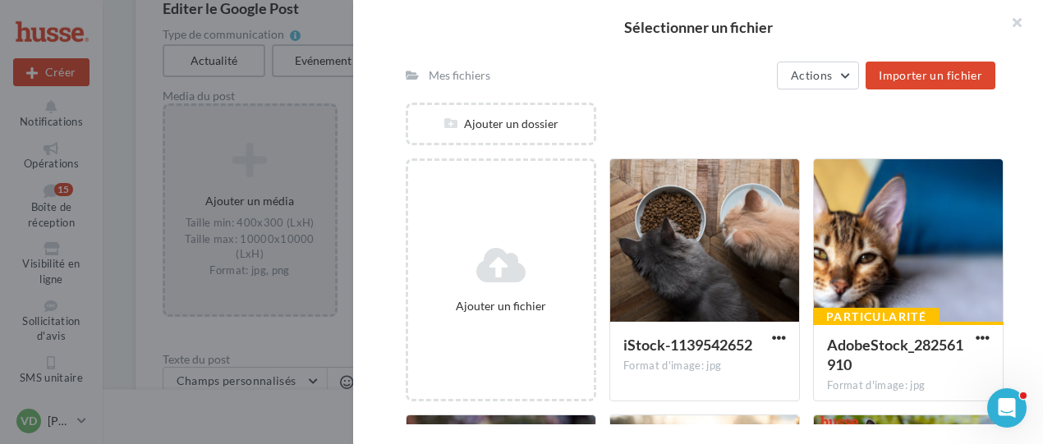
click at [165, 106] on div "Sélectionner un fichier Consulter les contraintes attendues pour ce type de cam…" at bounding box center [250, 106] width 170 height 0
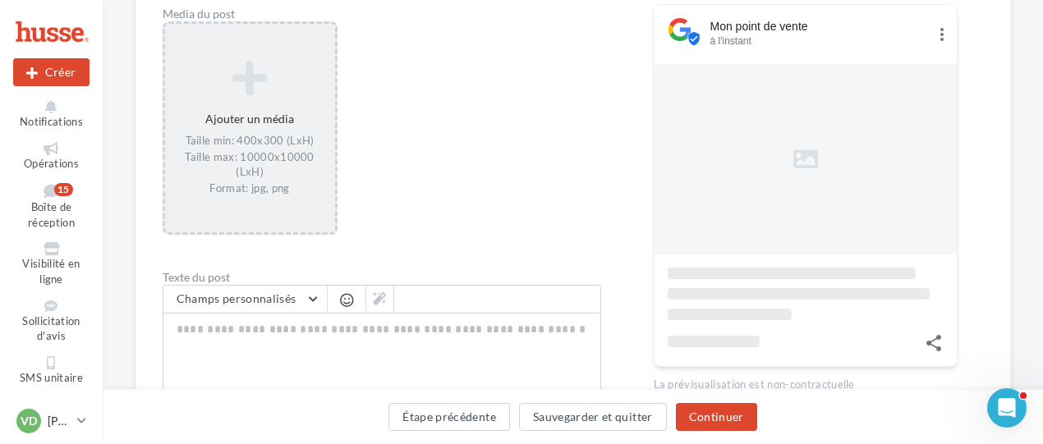
scroll to position [396, 0]
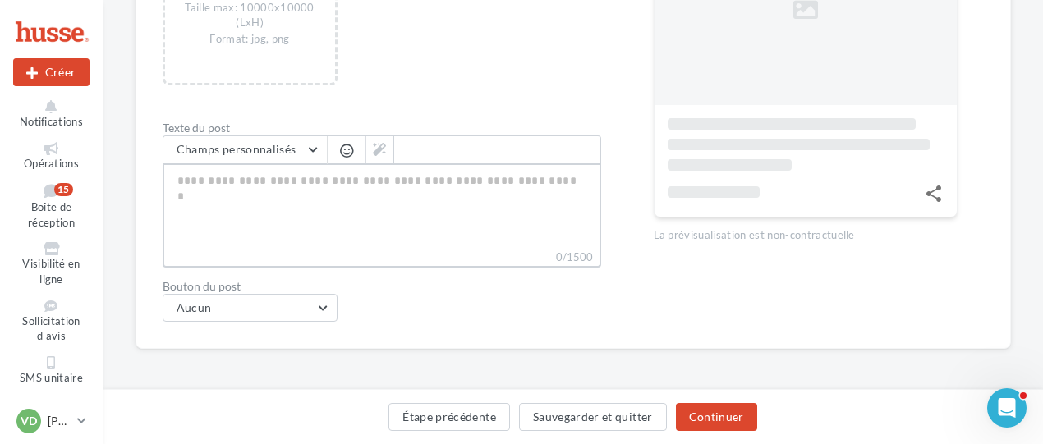
click at [255, 186] on textarea "0/1500" at bounding box center [382, 205] width 439 height 85
paste textarea "**********"
type textarea "**********"
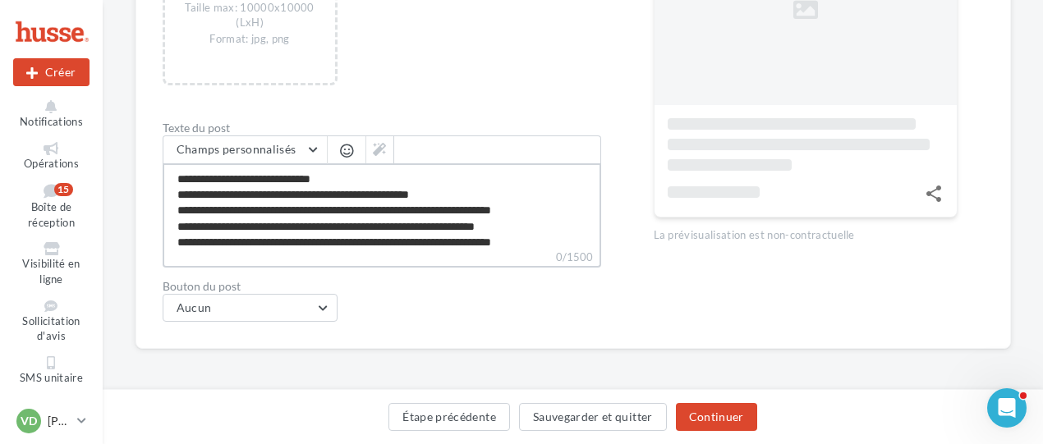
scroll to position [54, 0]
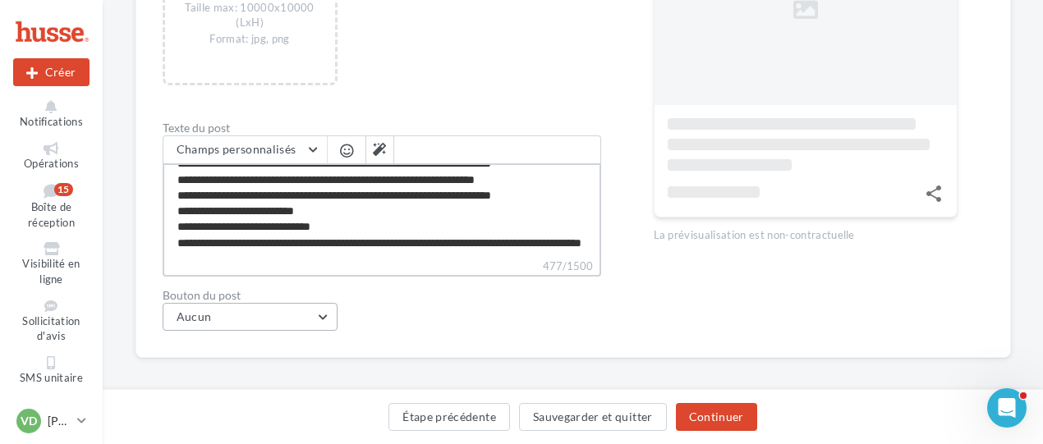
type textarea "**********"
click at [321, 320] on button "Aucun" at bounding box center [251, 316] width 176 height 28
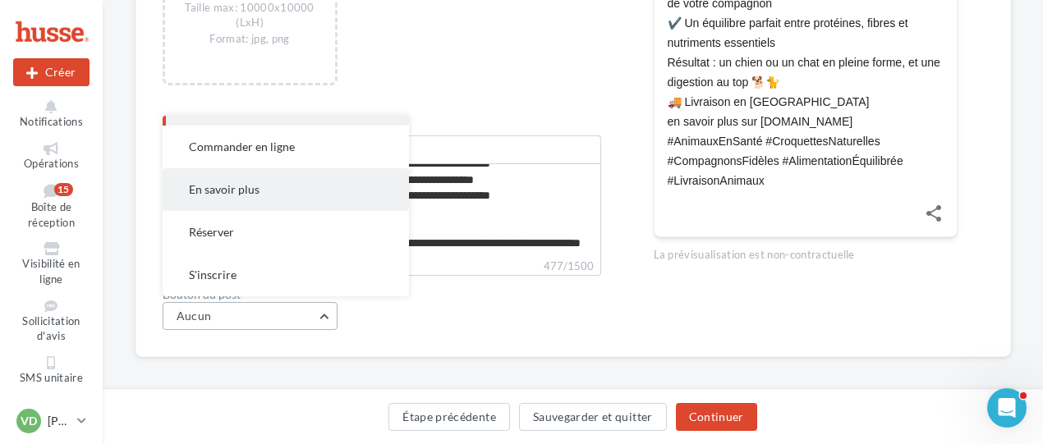
scroll to position [0, 0]
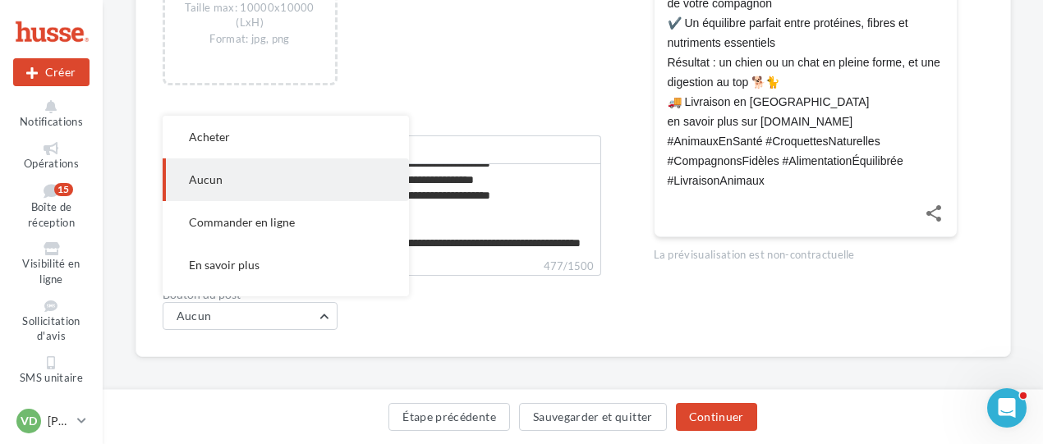
click at [252, 269] on span "En savoir plus" at bounding box center [224, 265] width 71 height 14
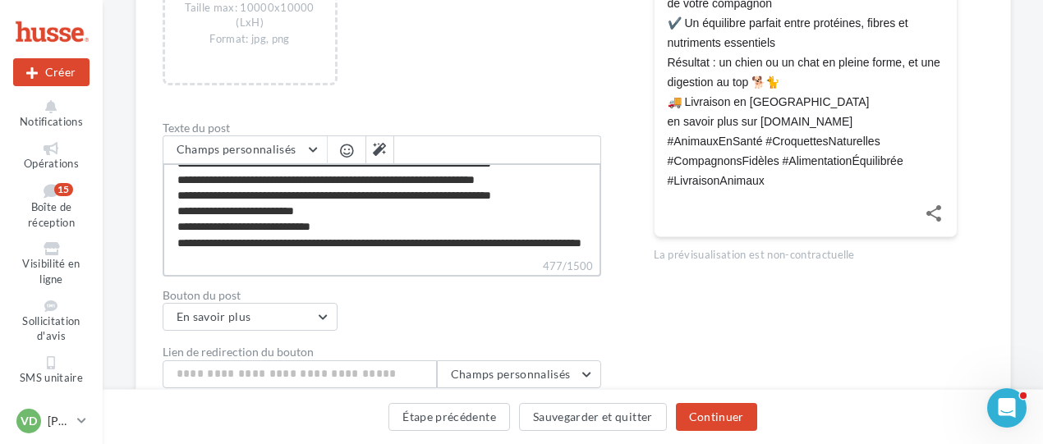
scroll to position [62, 0]
drag, startPoint x: 335, startPoint y: 214, endPoint x: 172, endPoint y: 211, distance: 162.7
click at [172, 211] on textarea "**********" at bounding box center [382, 210] width 439 height 94
type textarea "**********"
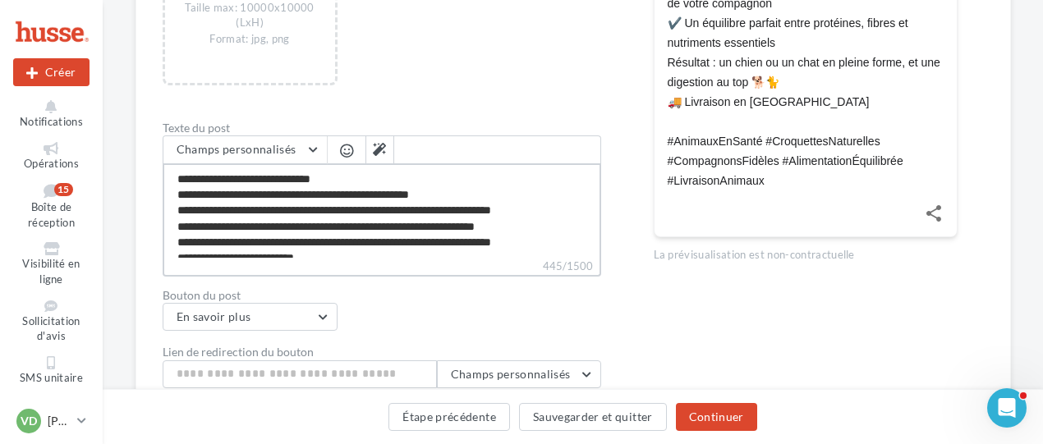
type textarea "**********"
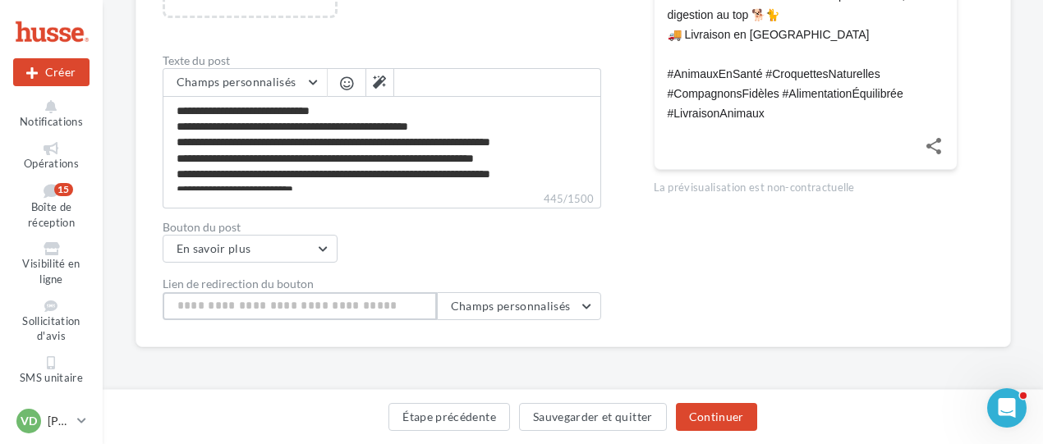
scroll to position [462, 0]
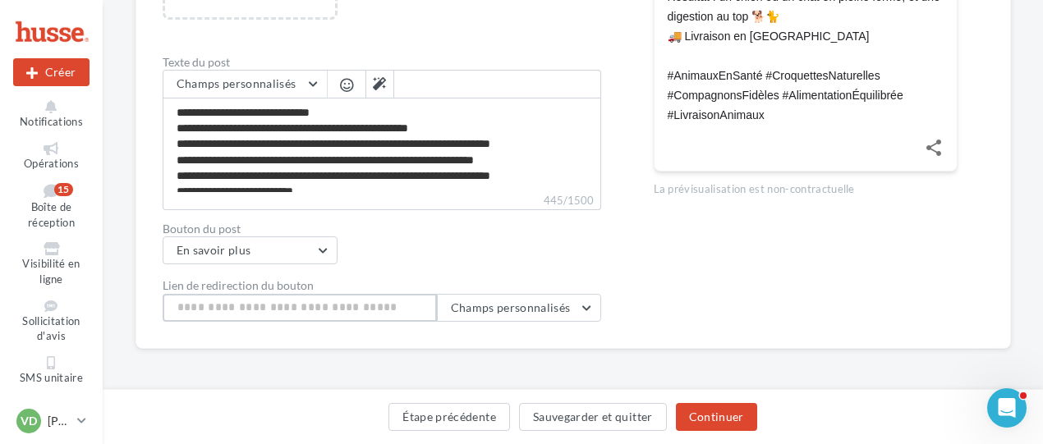
click at [318, 314] on input "Lien de redirection du bouton" at bounding box center [300, 308] width 274 height 28
paste input "**********"
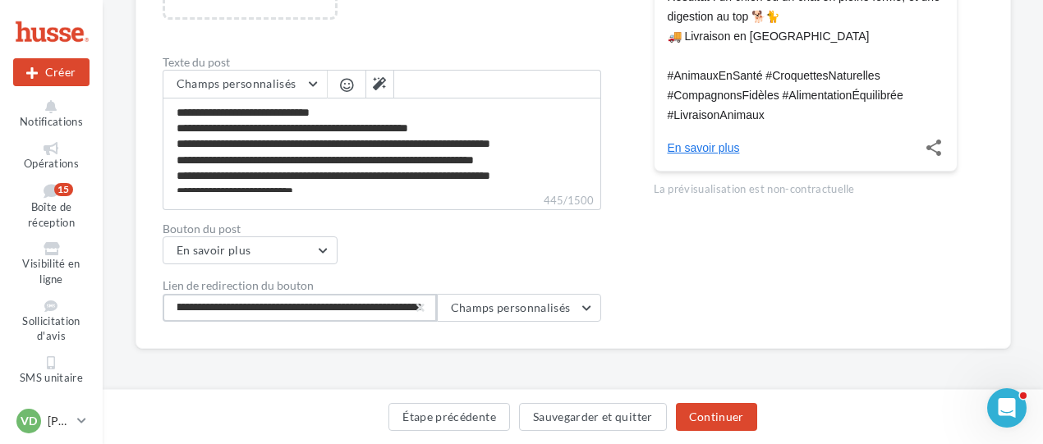
type input "**********"
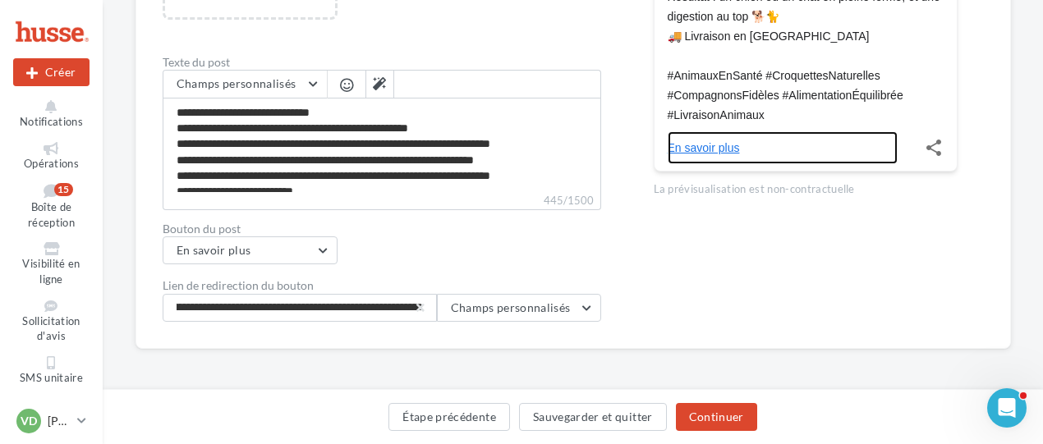
scroll to position [0, 0]
click at [705, 149] on link "En savoir plus" at bounding box center [783, 147] width 230 height 33
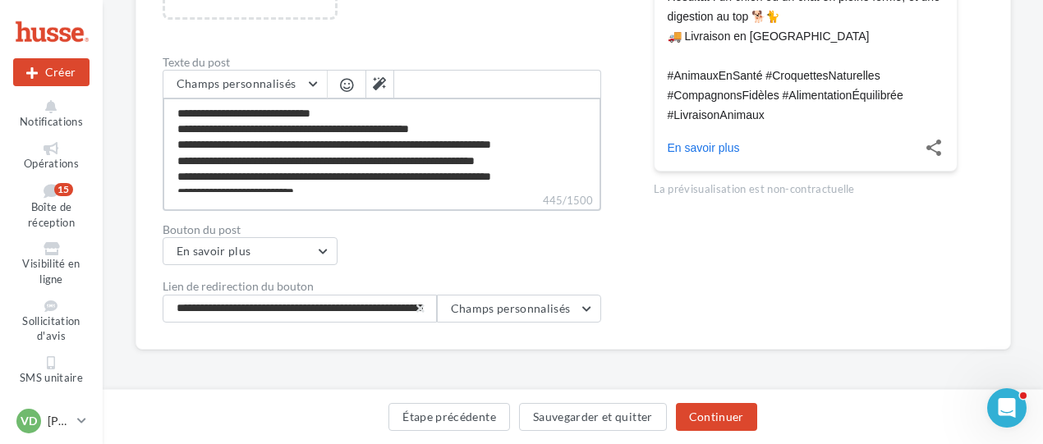
scroll to position [62, 0]
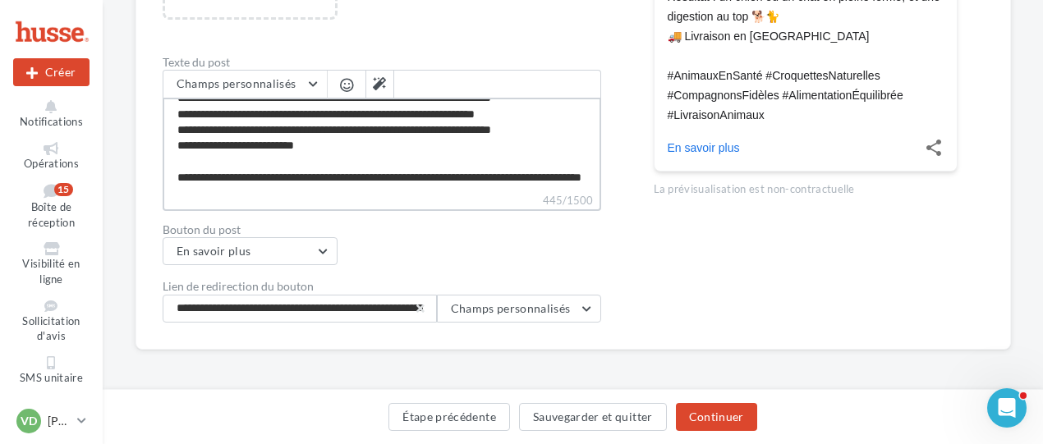
drag, startPoint x: 411, startPoint y: 179, endPoint x: 154, endPoint y: 160, distance: 257.8
click at [154, 160] on div "Editer le Google Post Type de communication Actualité Evénement Media du post A…" at bounding box center [574, 13] width 876 height 674
type textarea "**********"
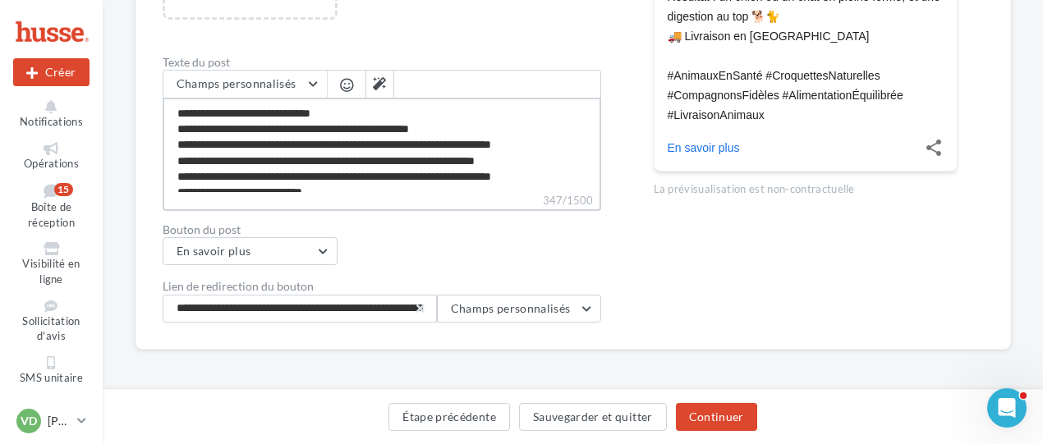
scroll to position [379, 0]
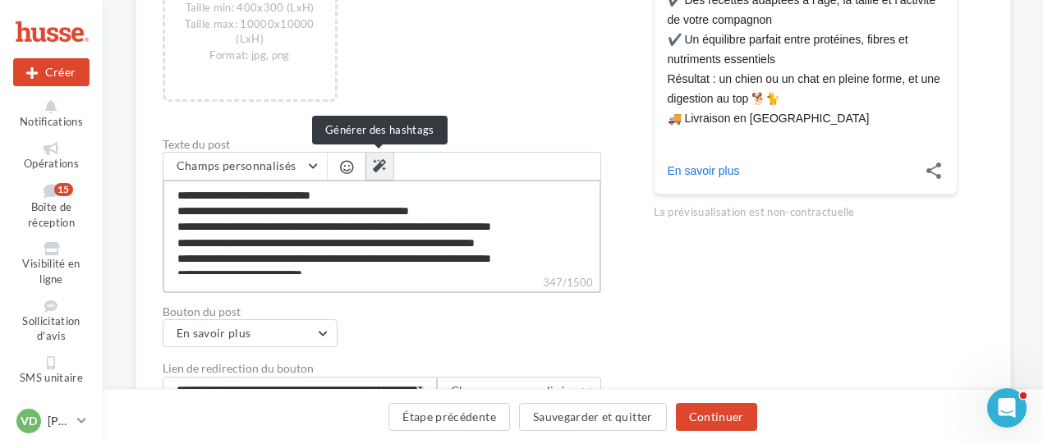
type textarea "**********"
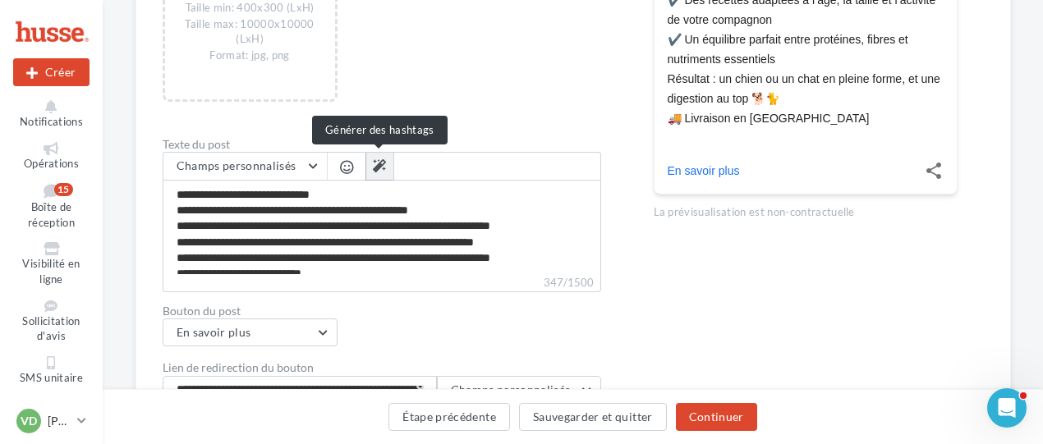
click at [376, 165] on icon at bounding box center [379, 165] width 13 height 13
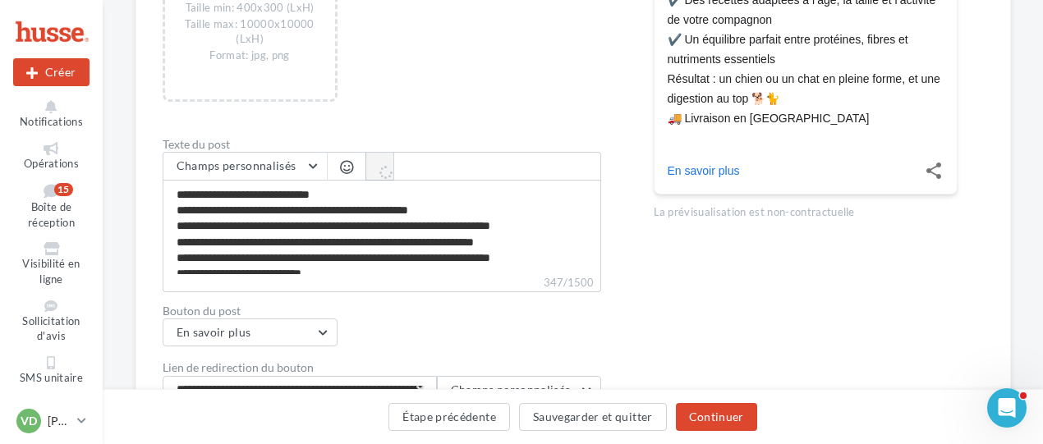
scroll to position [462, 0]
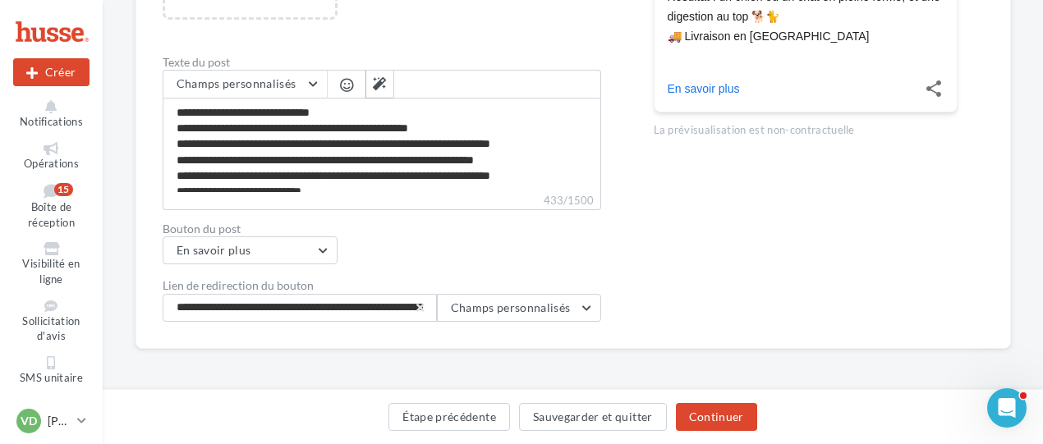
type textarea "**********"
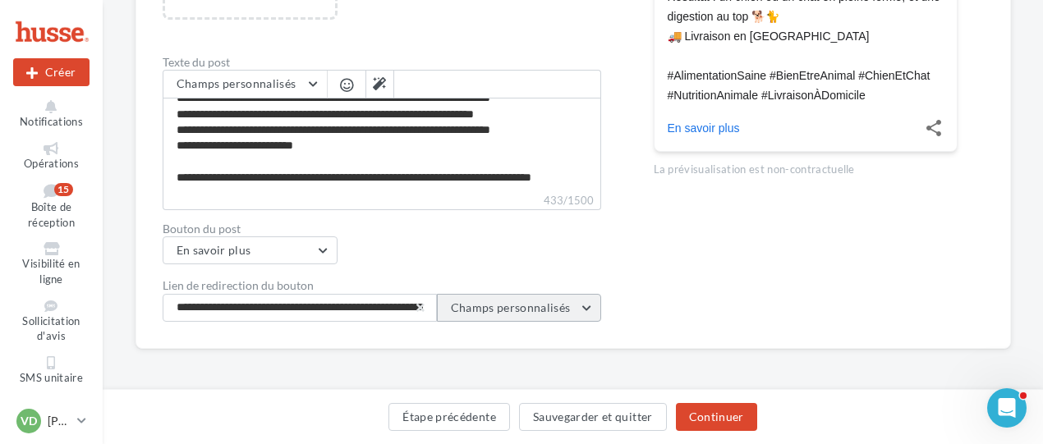
click at [494, 311] on span "Champs personnalisés" at bounding box center [511, 308] width 120 height 14
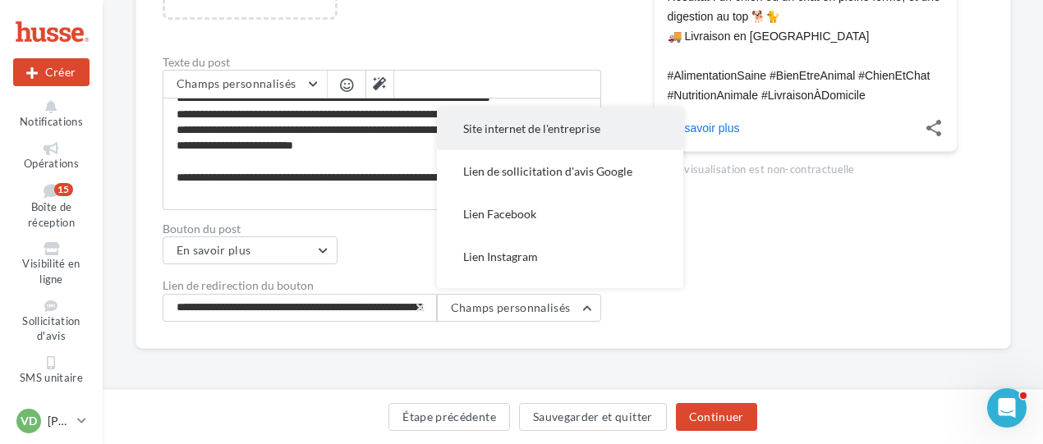
click at [499, 136] on button "Site internet de l'entreprise" at bounding box center [560, 129] width 246 height 43
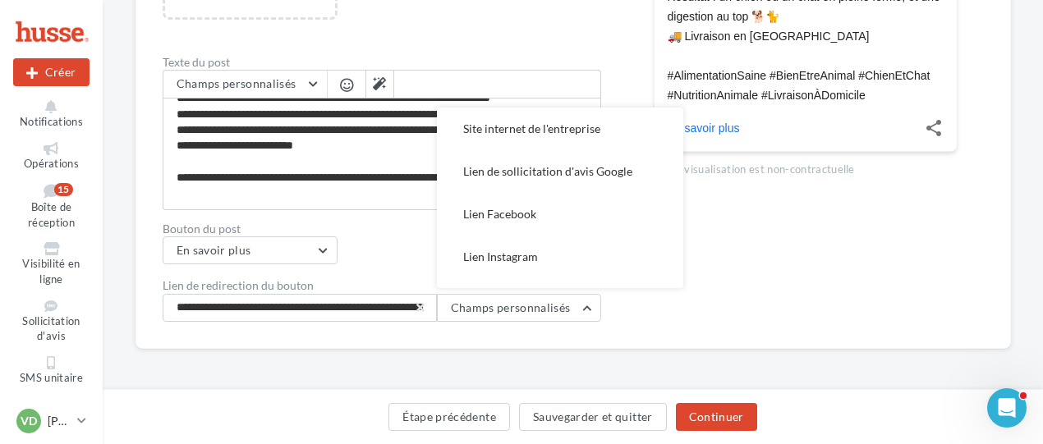
type input "**********"
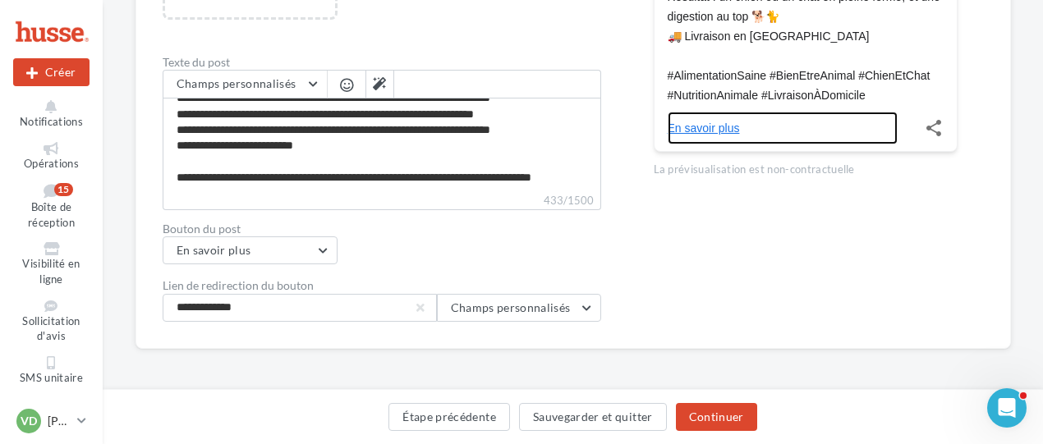
click at [692, 126] on link "En savoir plus" at bounding box center [783, 128] width 230 height 33
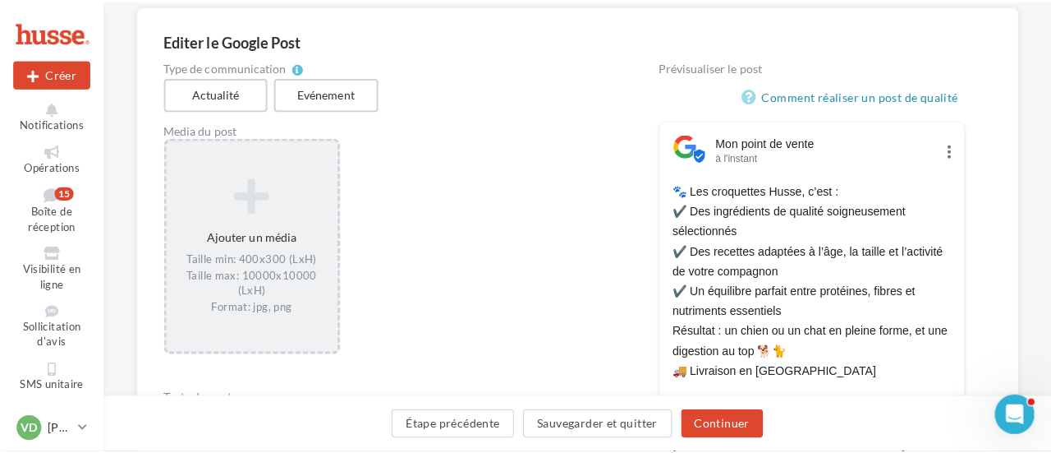
scroll to position [51, 0]
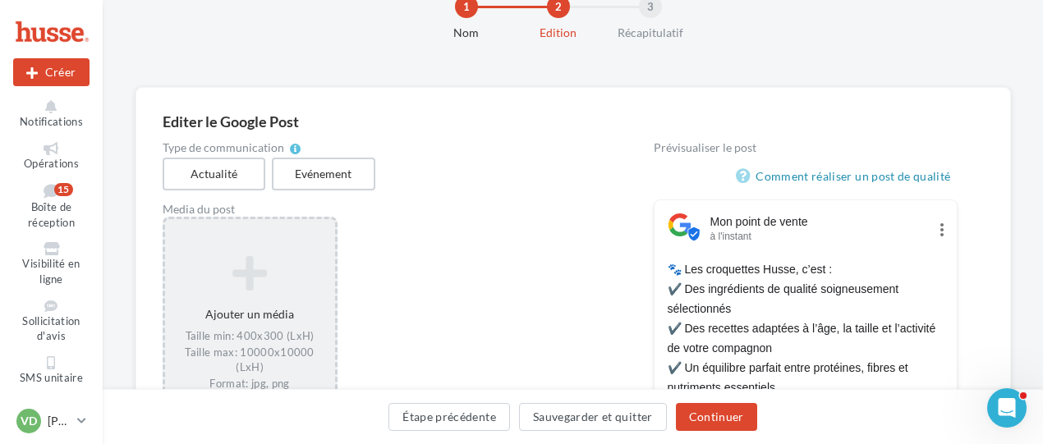
click at [266, 327] on div "Ajouter un média Taille min: 400x300 (LxH) Taille max: 10000x10000 (LxH) Format…" at bounding box center [250, 323] width 170 height 153
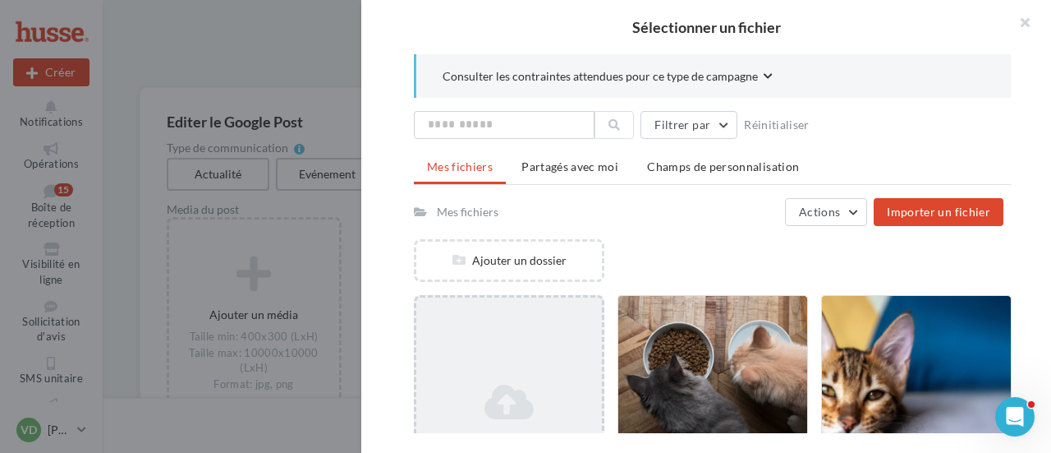
scroll to position [117, 0]
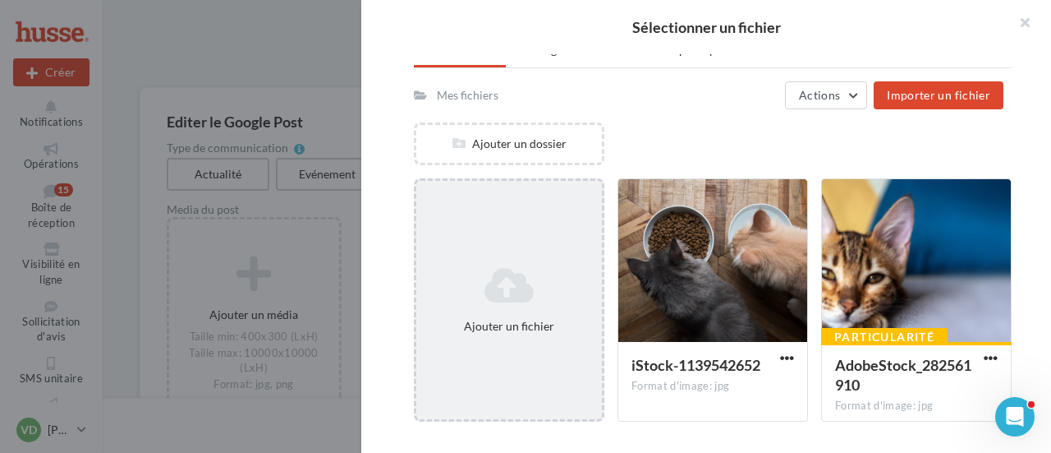
click at [522, 300] on icon at bounding box center [509, 284] width 172 height 39
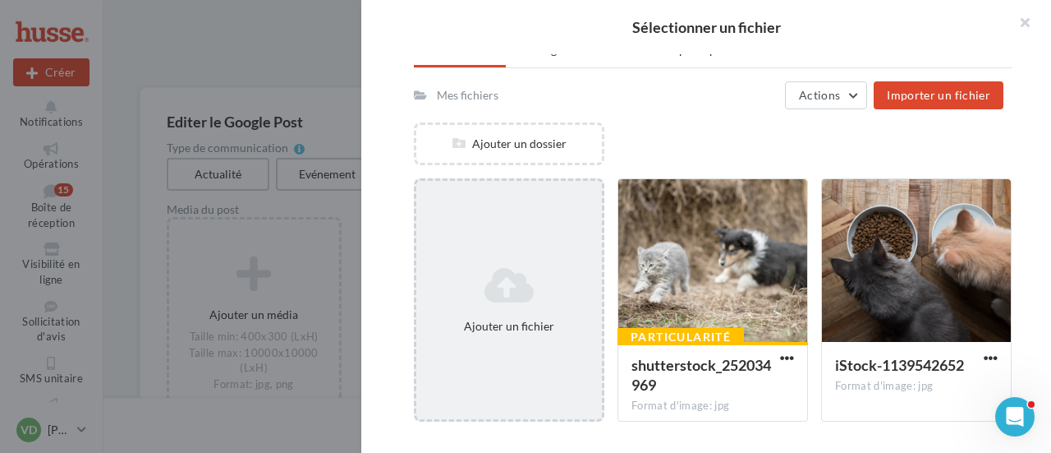
click at [493, 322] on div "Ajouter un fichier" at bounding box center [509, 326] width 172 height 16
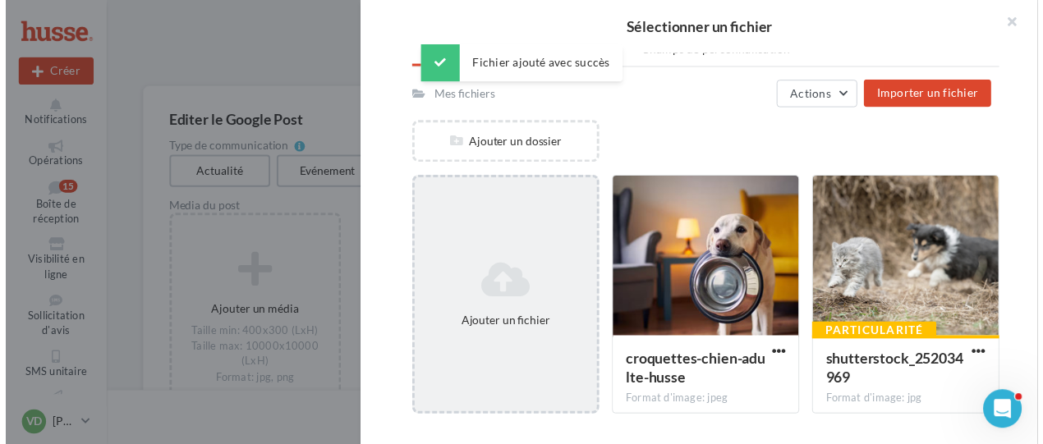
scroll to position [281, 0]
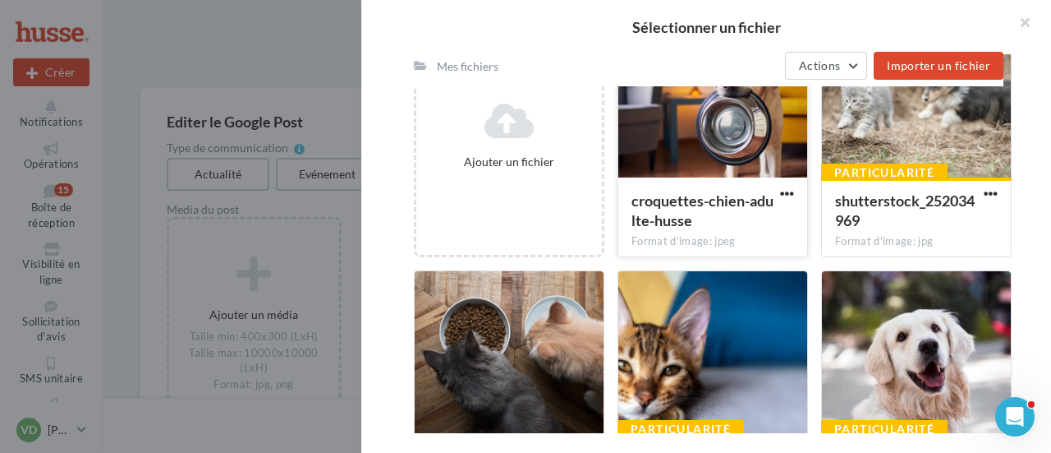
click at [723, 163] on div at bounding box center [713, 97] width 189 height 164
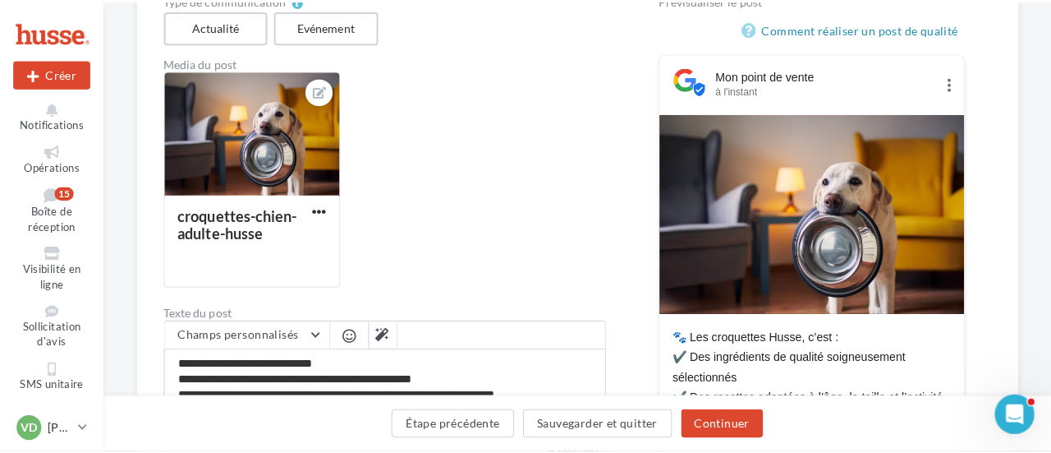
scroll to position [117, 0]
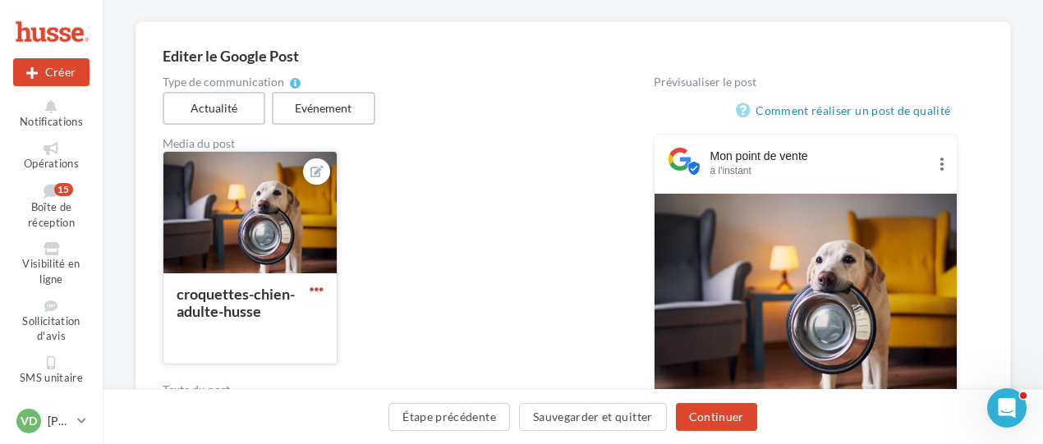
click at [321, 293] on span "button" at bounding box center [317, 290] width 14 height 14
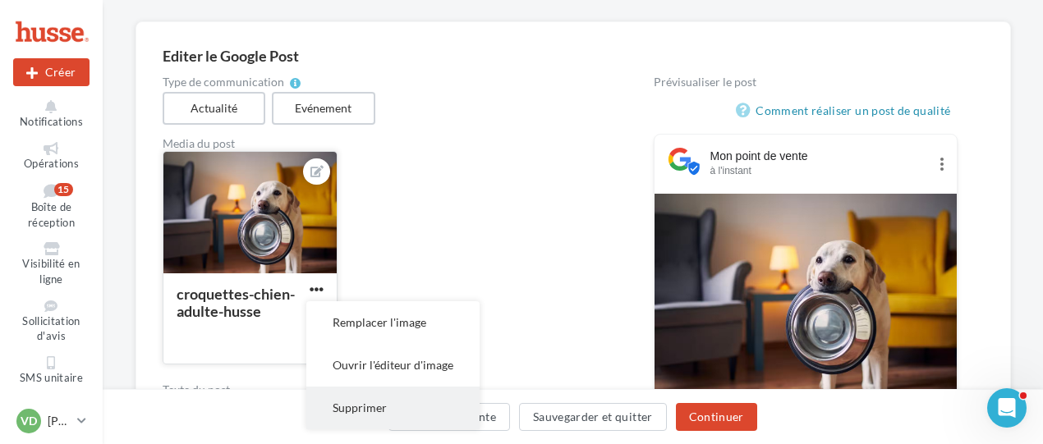
click at [381, 407] on button "Supprimer" at bounding box center [392, 408] width 173 height 43
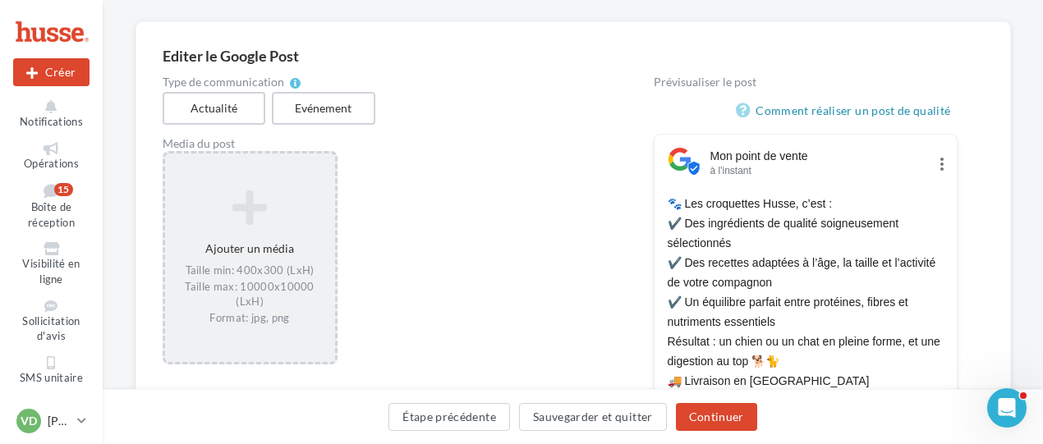
click at [258, 264] on div "Ajouter un média Taille min: 400x300 (LxH) Taille max: 10000x10000 (LxH) Format…" at bounding box center [250, 258] width 170 height 153
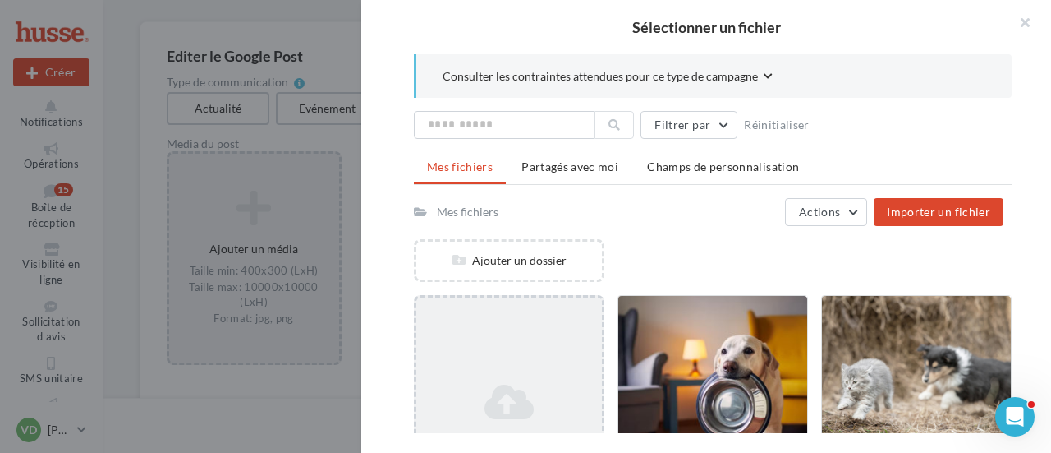
click at [509, 382] on icon at bounding box center [509, 401] width 172 height 39
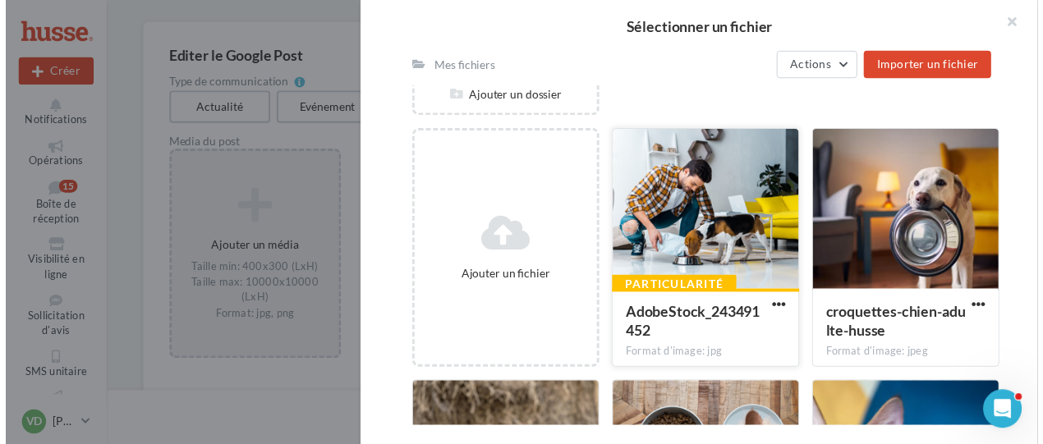
scroll to position [82, 0]
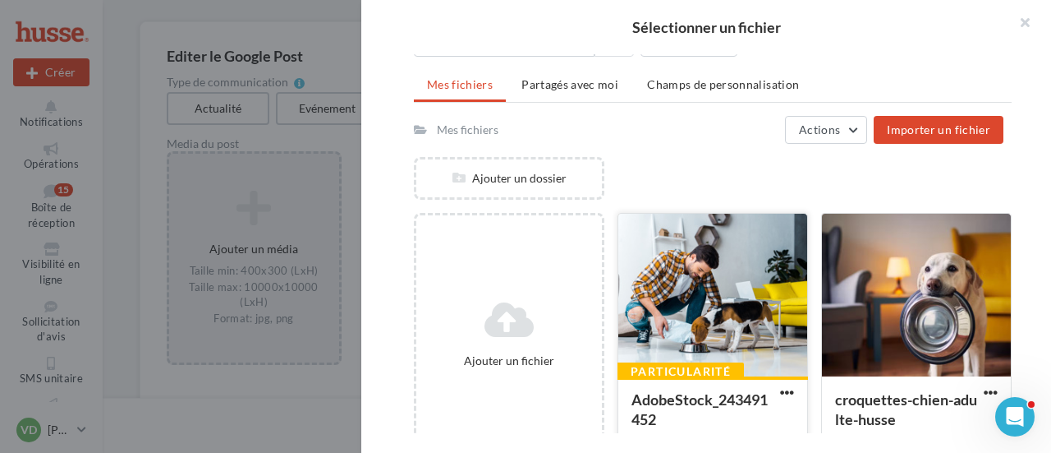
click at [740, 282] on div at bounding box center [713, 296] width 189 height 164
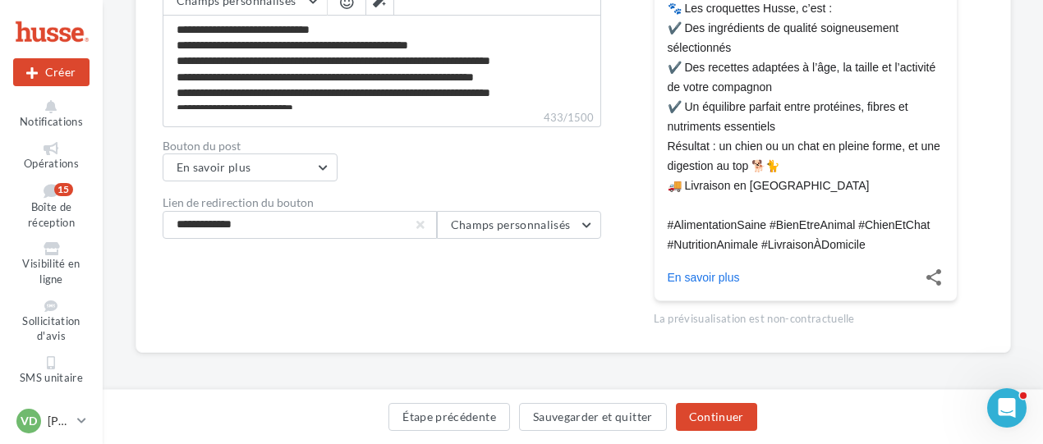
scroll to position [532, 0]
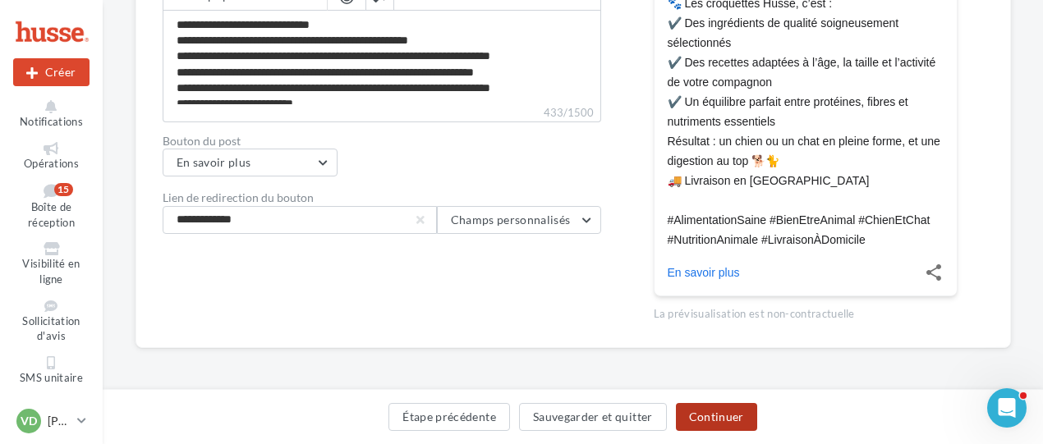
click at [711, 416] on button "Continuer" at bounding box center [716, 417] width 81 height 28
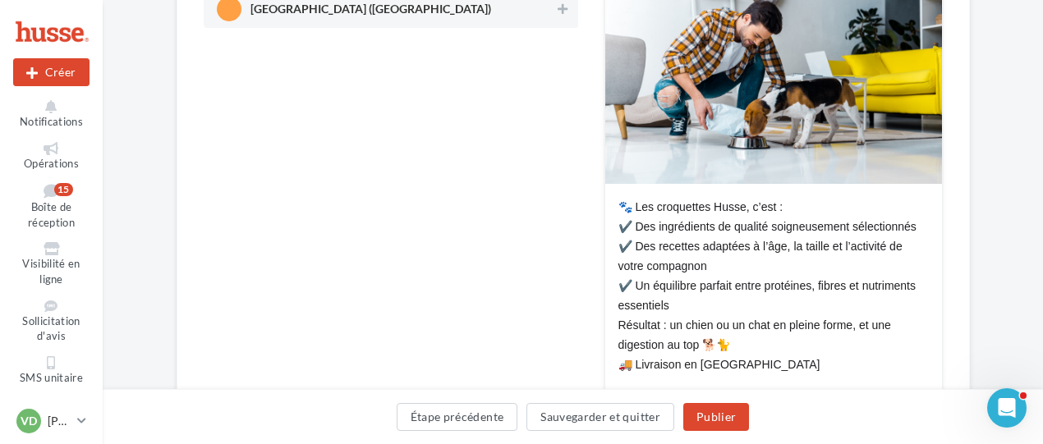
scroll to position [156, 0]
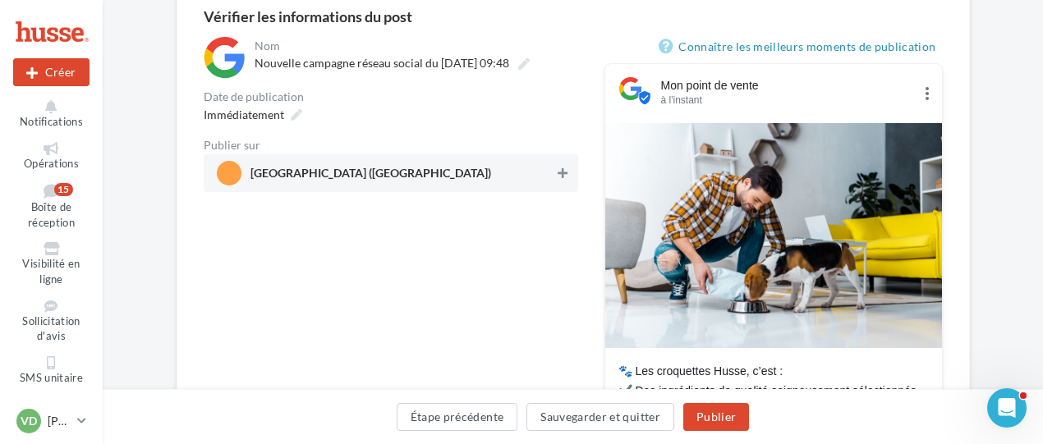
click at [560, 173] on icon at bounding box center [563, 173] width 10 height 11
click at [299, 116] on icon at bounding box center [296, 114] width 11 height 11
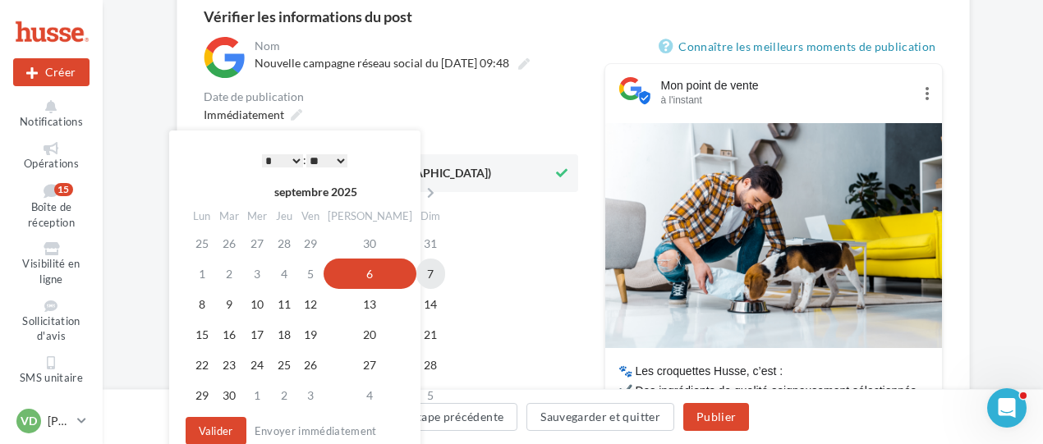
click at [416, 276] on td "7" at bounding box center [430, 274] width 29 height 30
click at [296, 160] on select "* * * * * * * * * * ** ** ** ** ** ** ** ** ** ** ** ** ** **" at bounding box center [282, 160] width 41 height 13
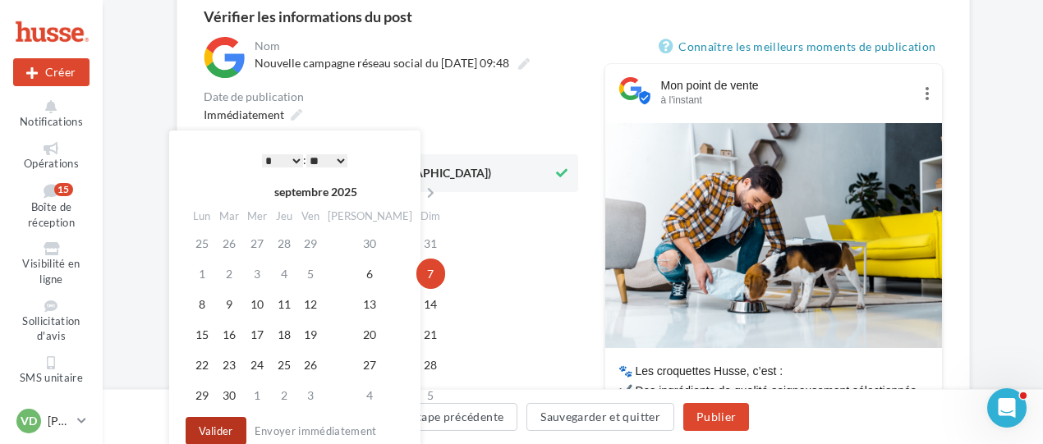
click at [206, 431] on button "Valider" at bounding box center [216, 431] width 61 height 28
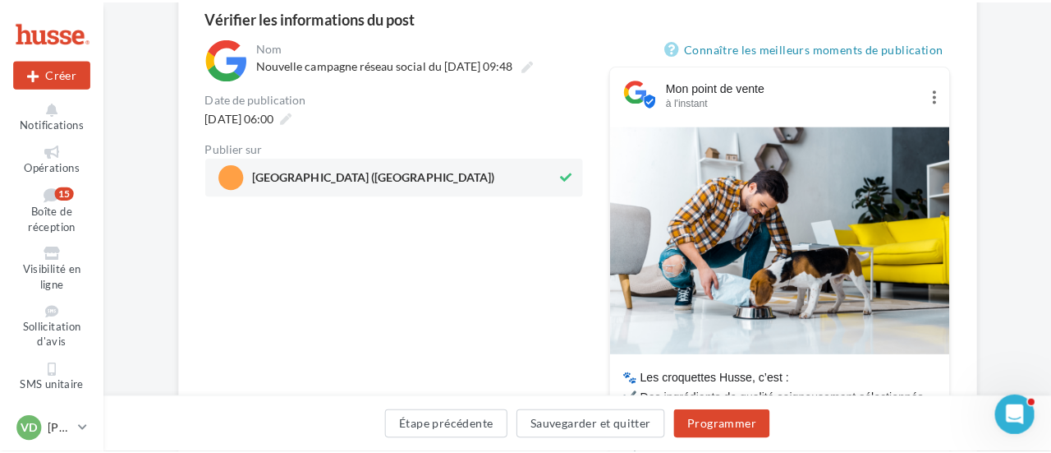
scroll to position [320, 0]
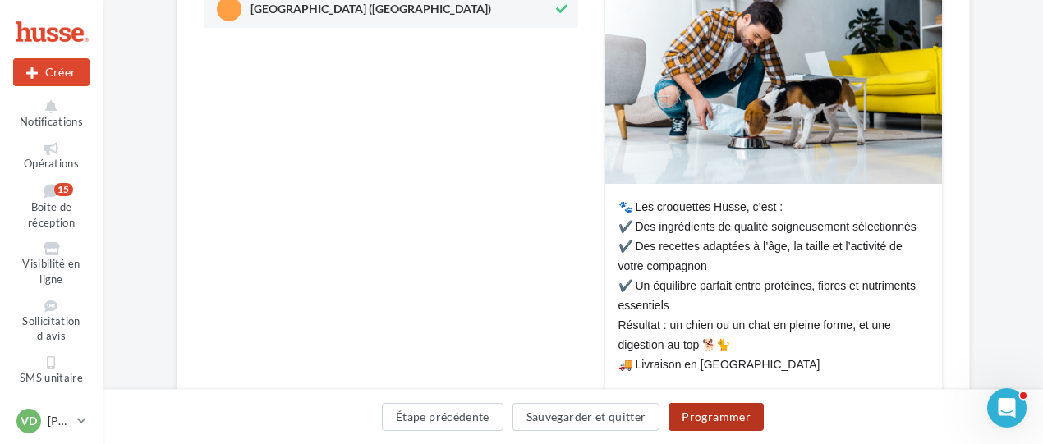
click at [708, 421] on button "Programmer" at bounding box center [716, 417] width 95 height 28
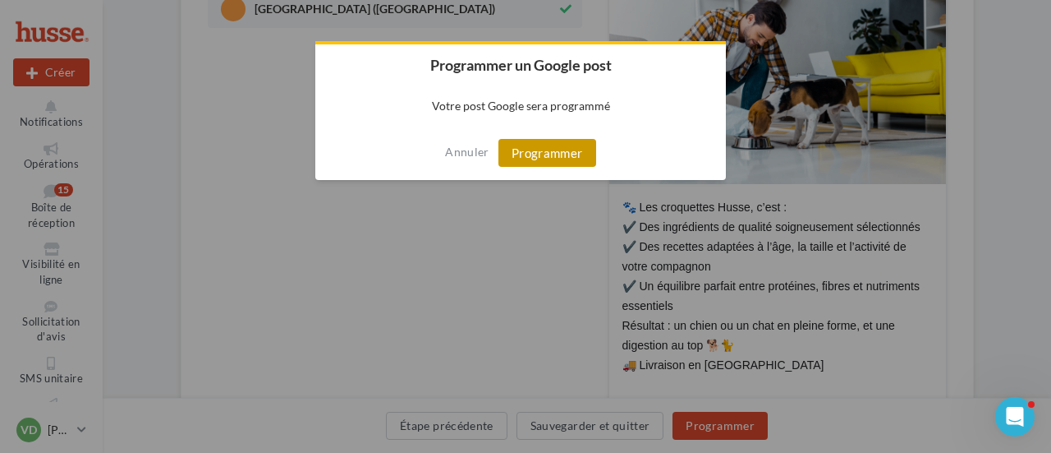
click at [540, 154] on button "Programmer" at bounding box center [548, 153] width 98 height 28
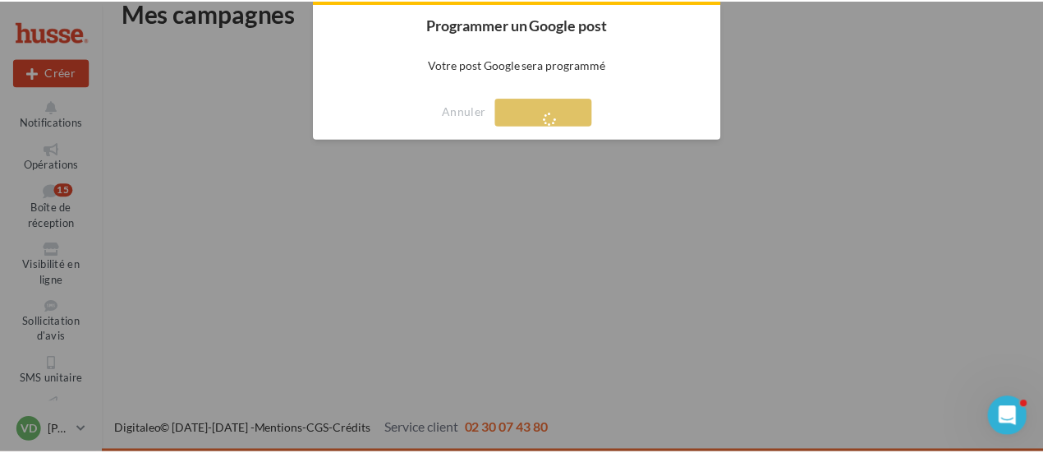
scroll to position [26, 0]
